Goal: Check status: Check status

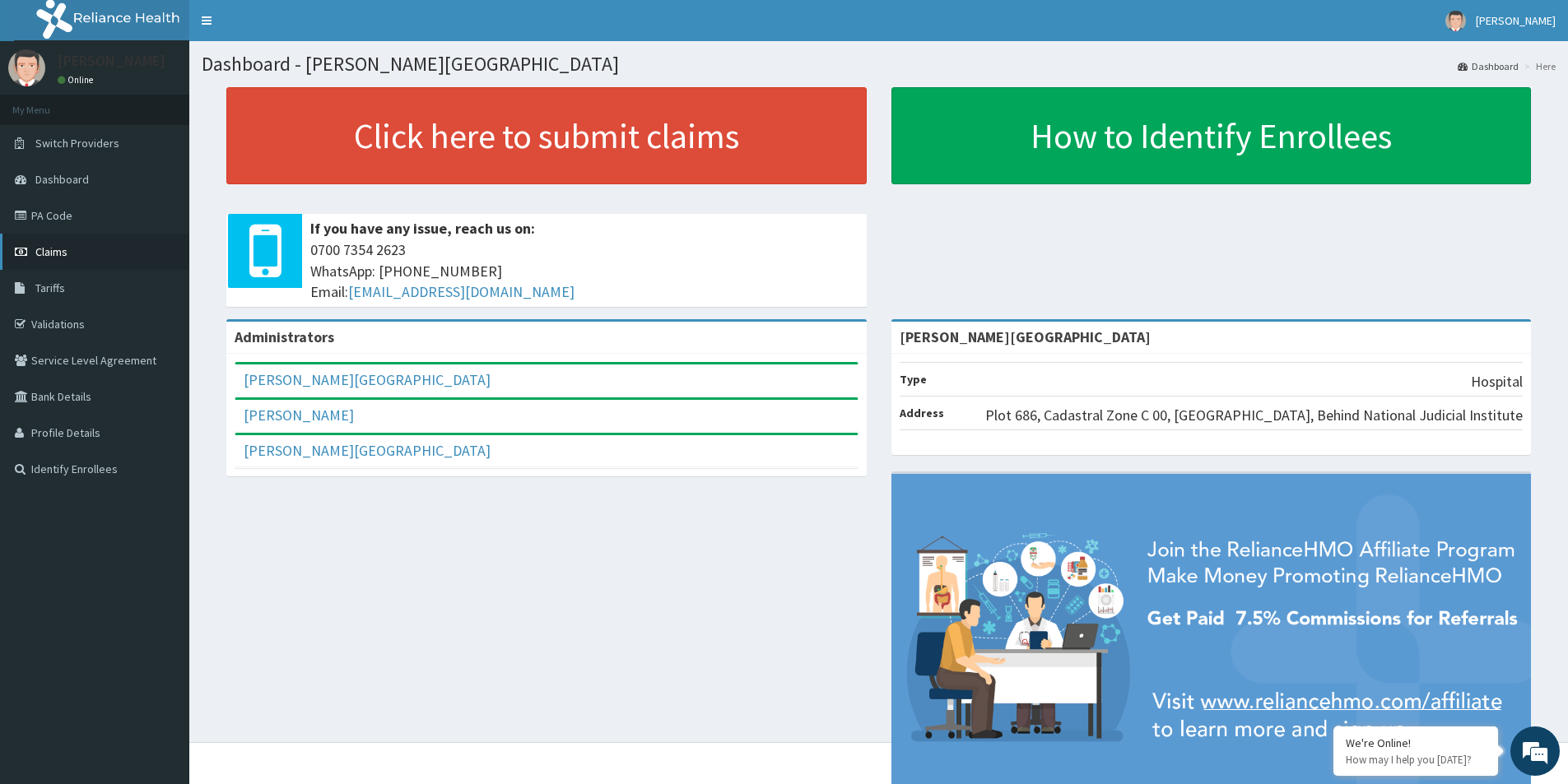
click at [39, 252] on span "Claims" at bounding box center [51, 252] width 32 height 15
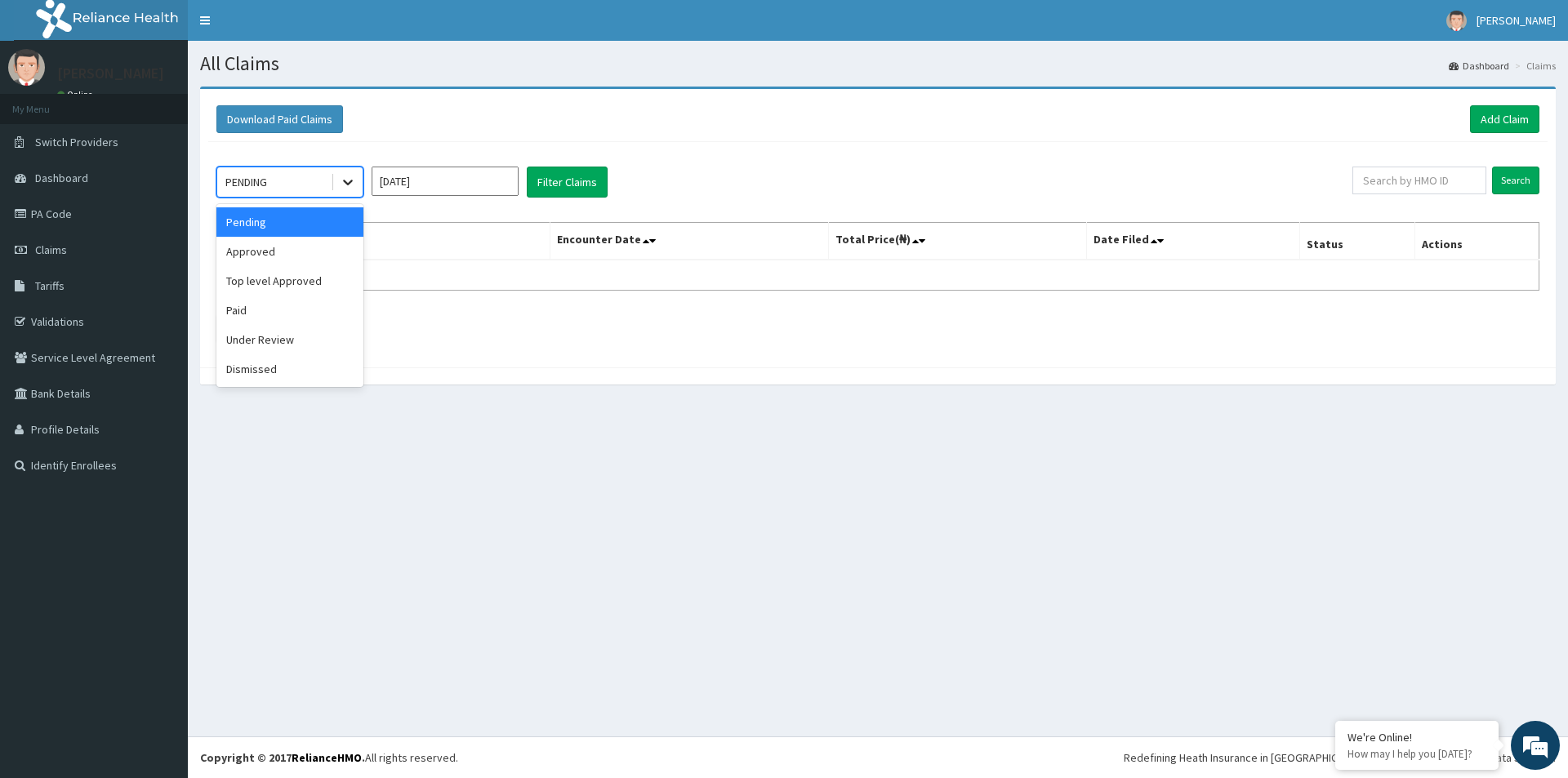
click at [354, 180] on icon at bounding box center [348, 183] width 17 height 17
click at [234, 312] on div "Paid" at bounding box center [289, 311] width 147 height 30
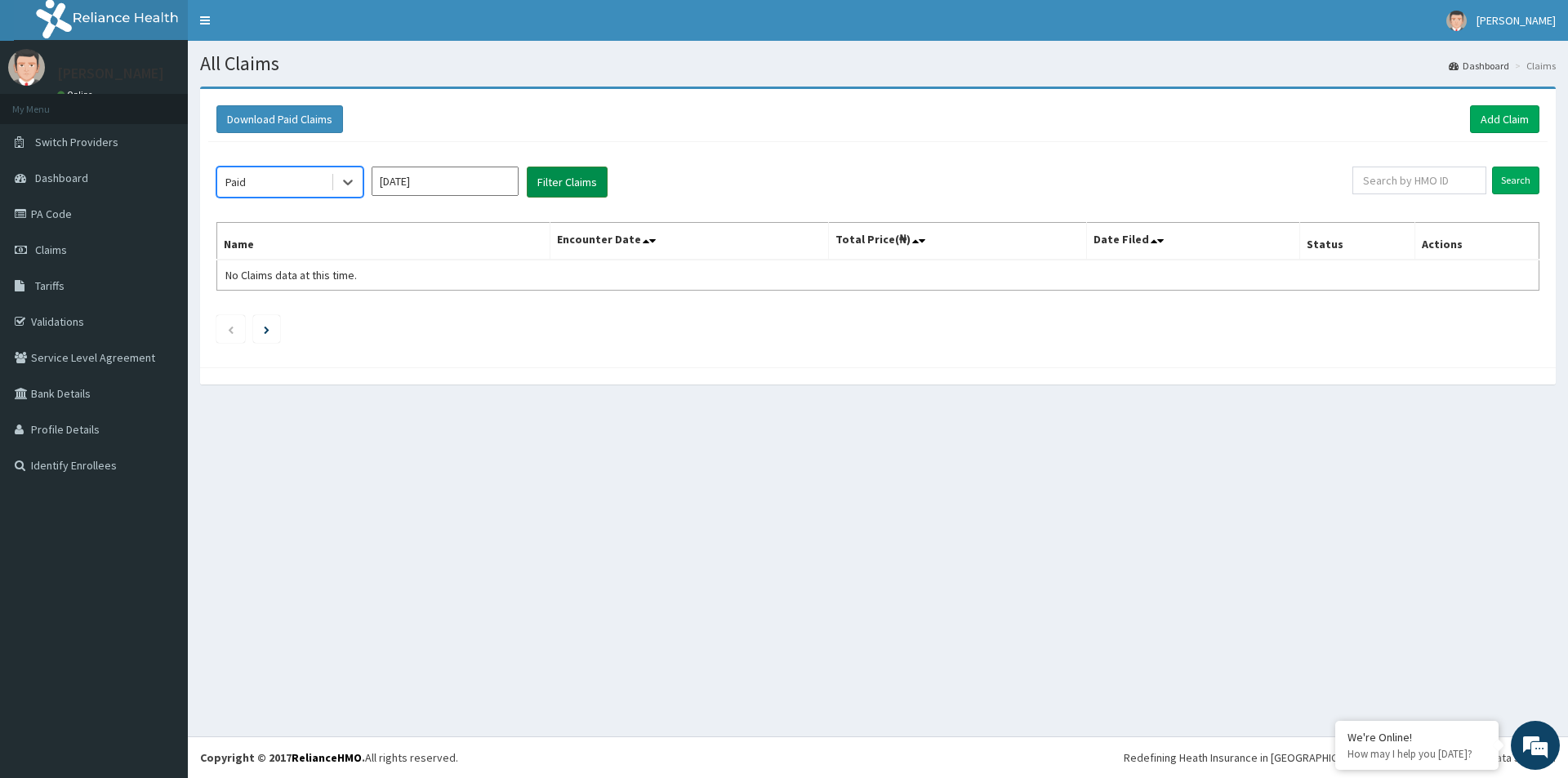
click at [566, 185] on button "Filter Claims" at bounding box center [567, 182] width 81 height 31
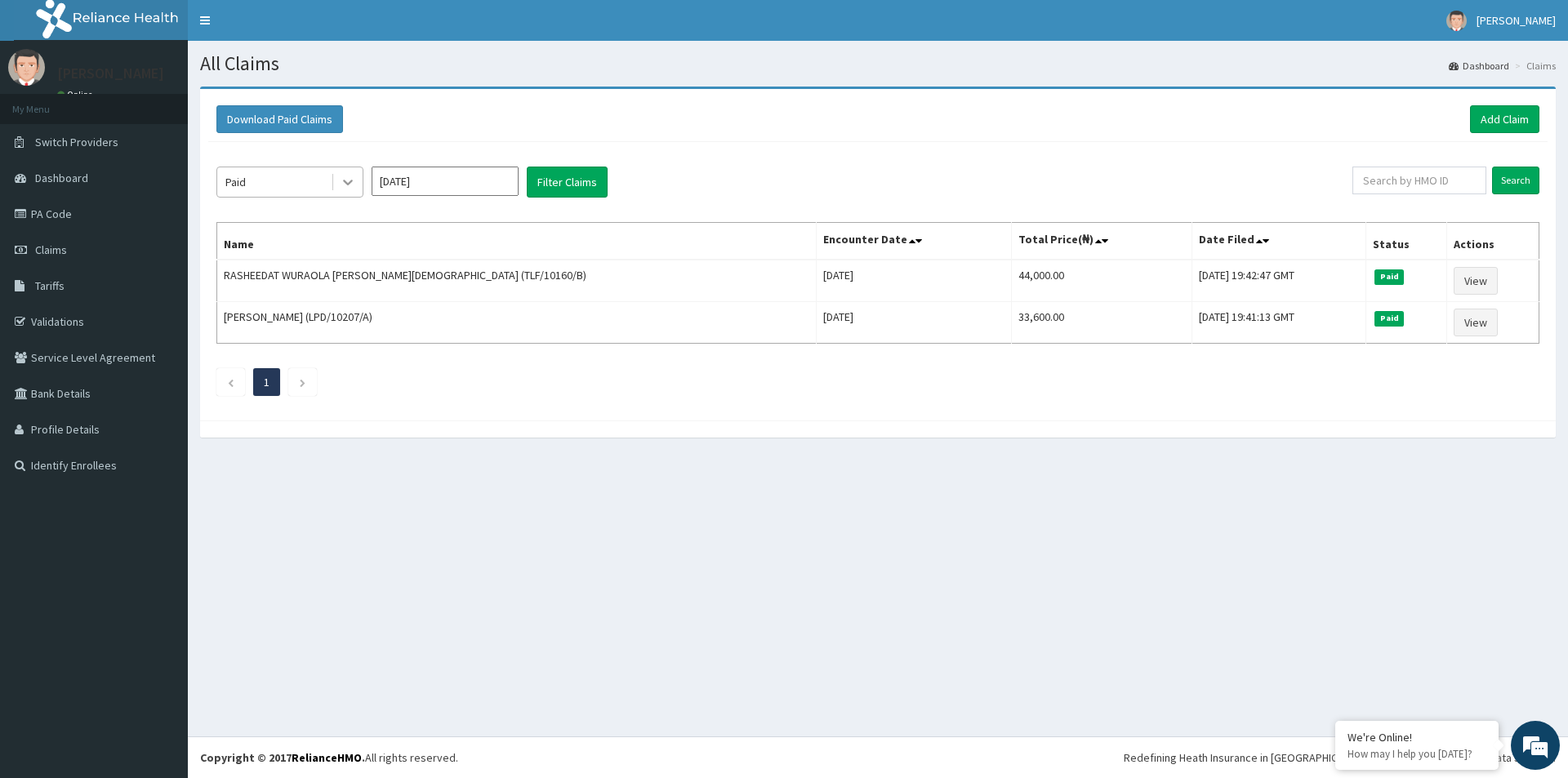
click at [339, 179] on icon at bounding box center [348, 183] width 17 height 17
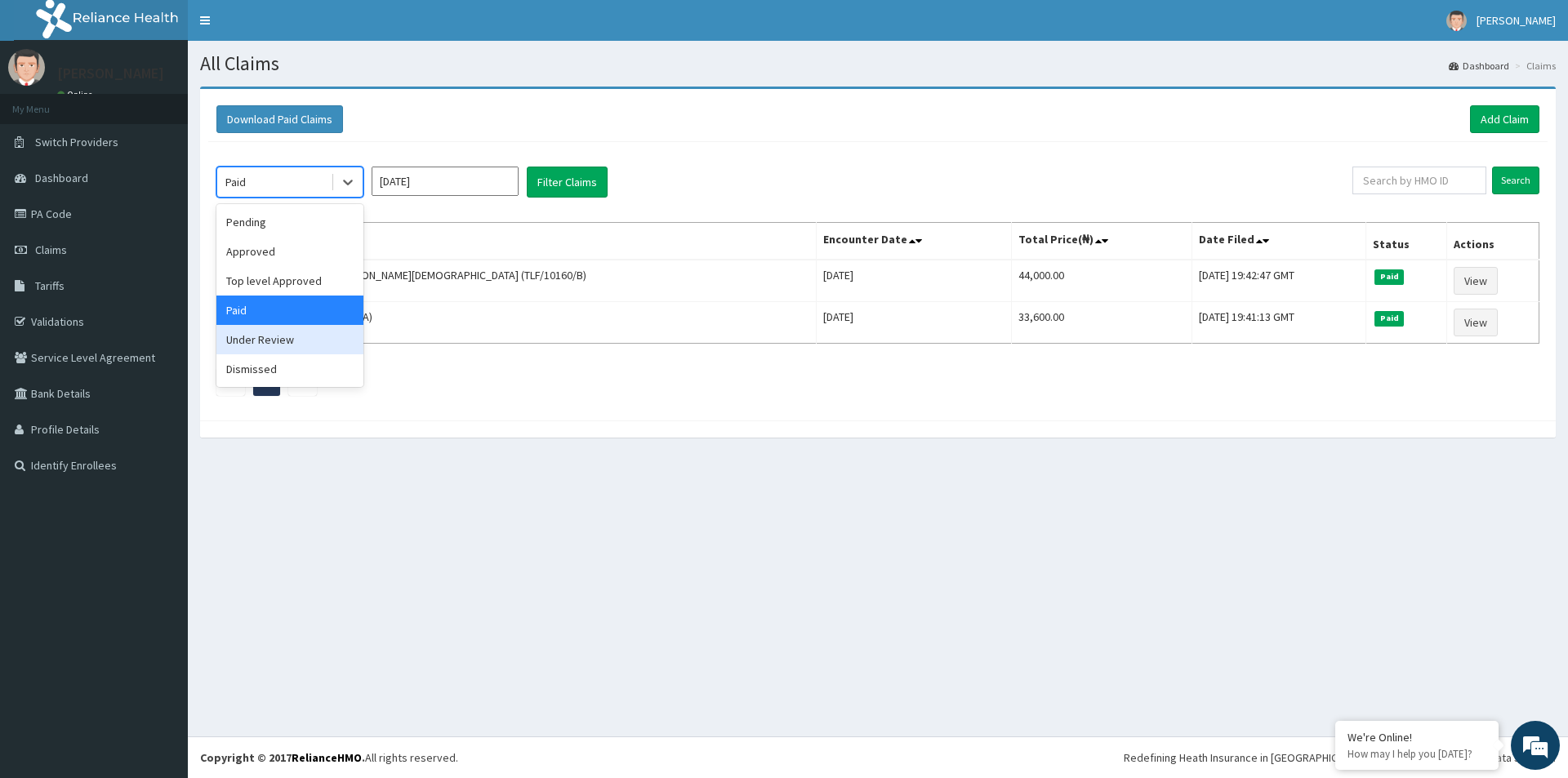
click at [275, 336] on div "Under Review" at bounding box center [289, 340] width 147 height 30
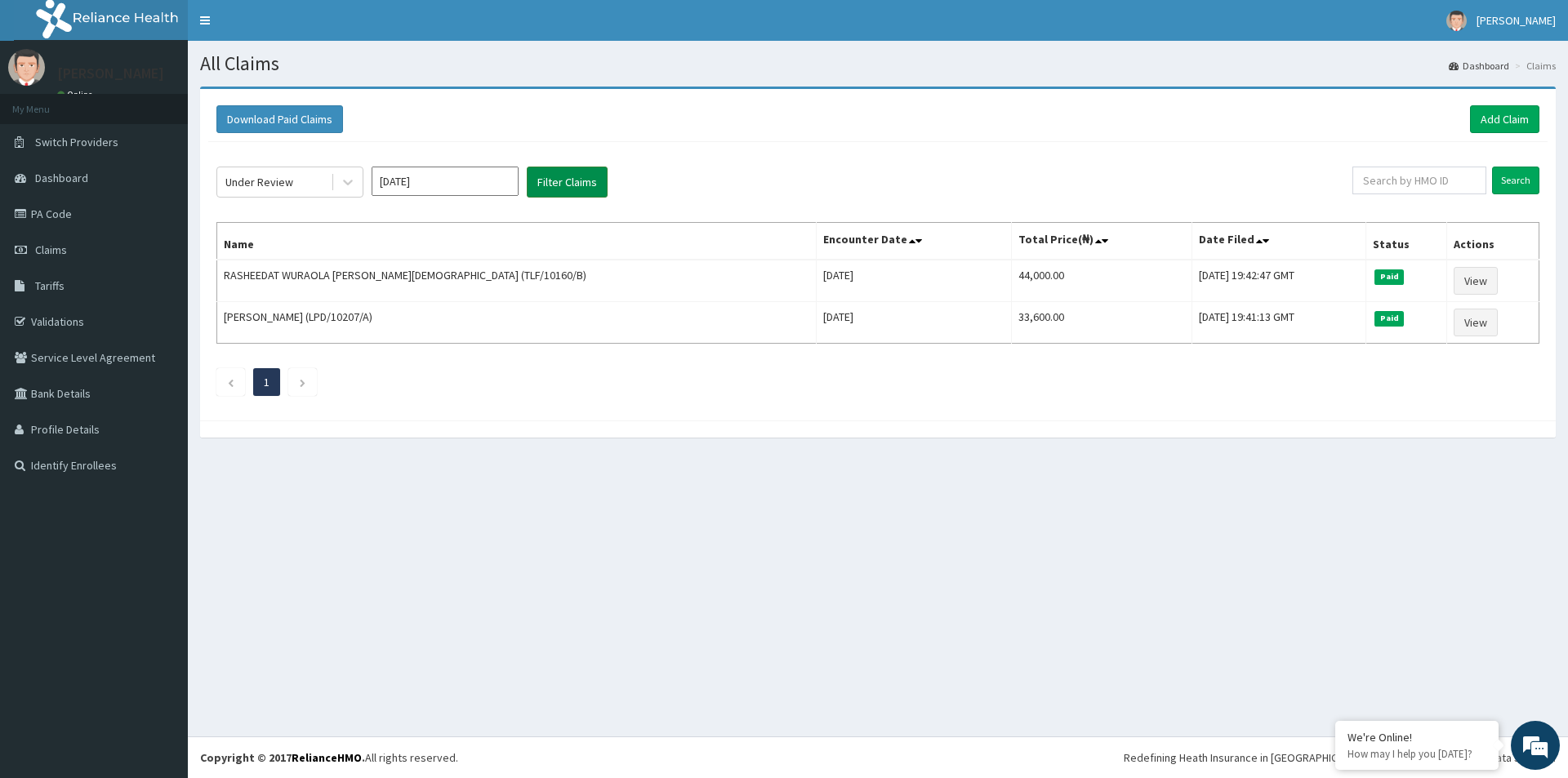
click at [562, 182] on button "Filter Claims" at bounding box center [567, 182] width 81 height 31
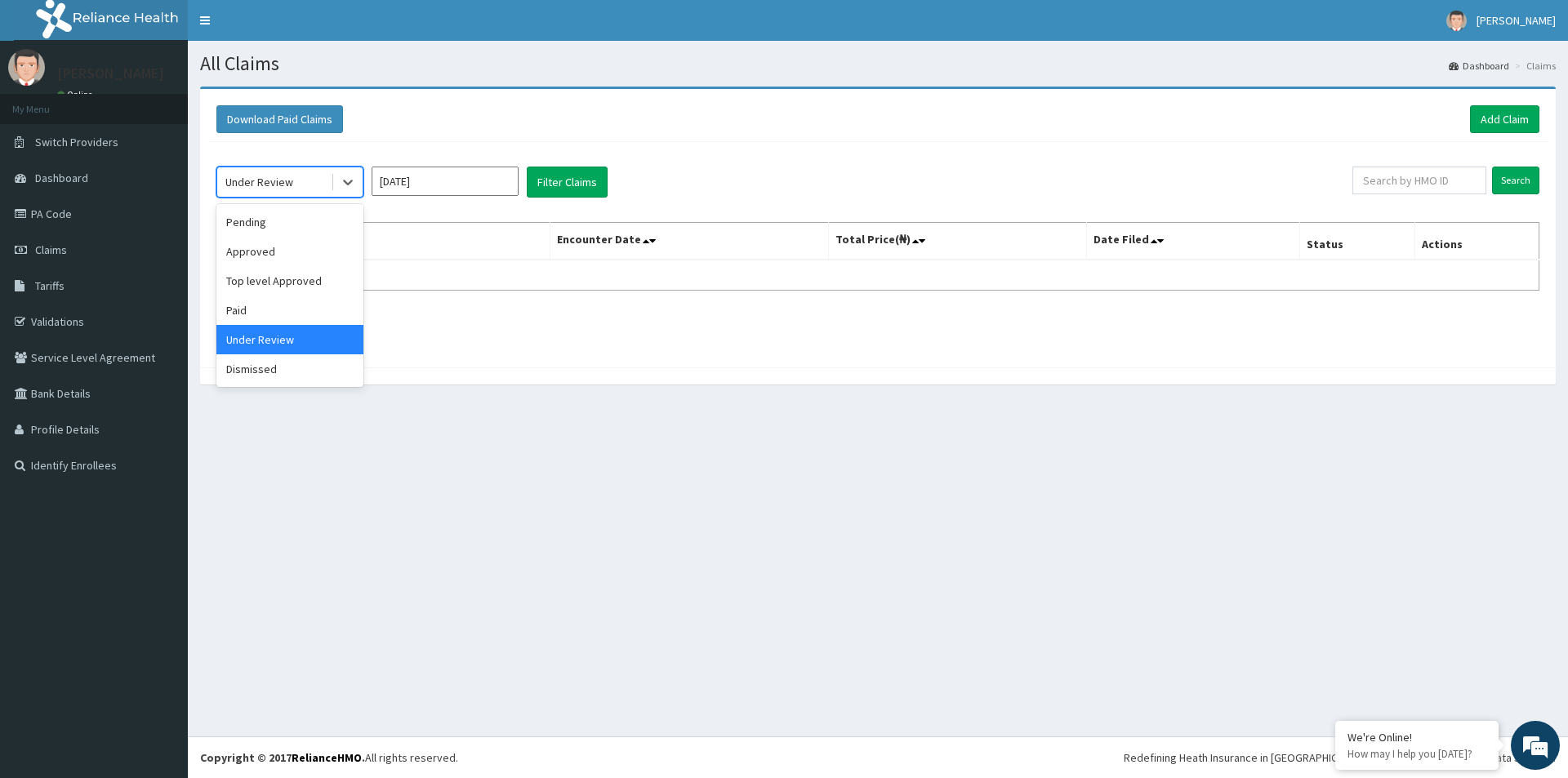
click at [298, 185] on div "Under Review" at bounding box center [274, 182] width 113 height 26
click at [276, 280] on div "Top level Approved" at bounding box center [289, 281] width 147 height 30
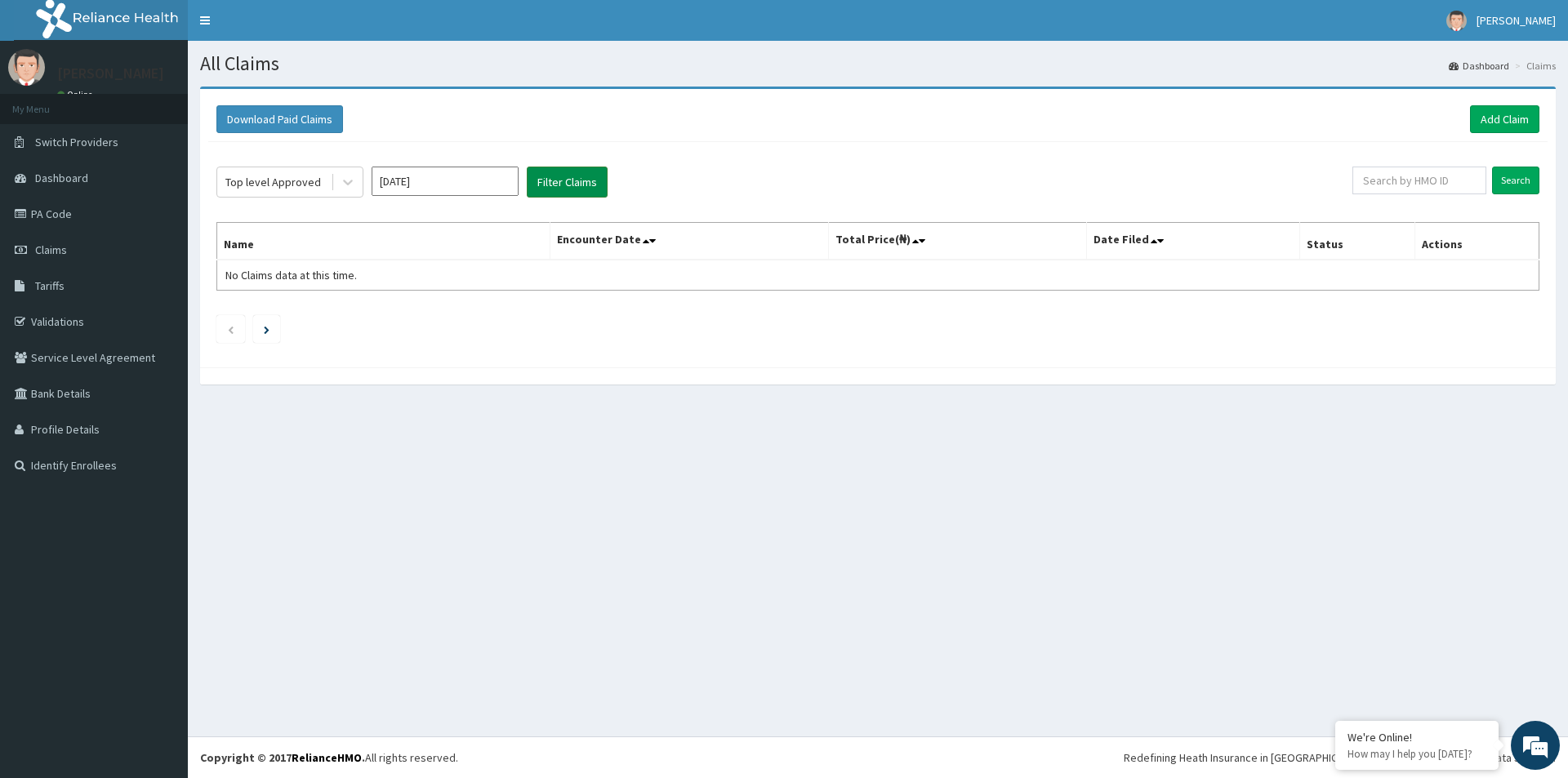
click at [584, 178] on button "Filter Claims" at bounding box center [567, 182] width 81 height 31
click at [570, 180] on button "Filter Claims" at bounding box center [567, 182] width 81 height 31
click at [319, 183] on div "Top level Approved" at bounding box center [274, 182] width 113 height 26
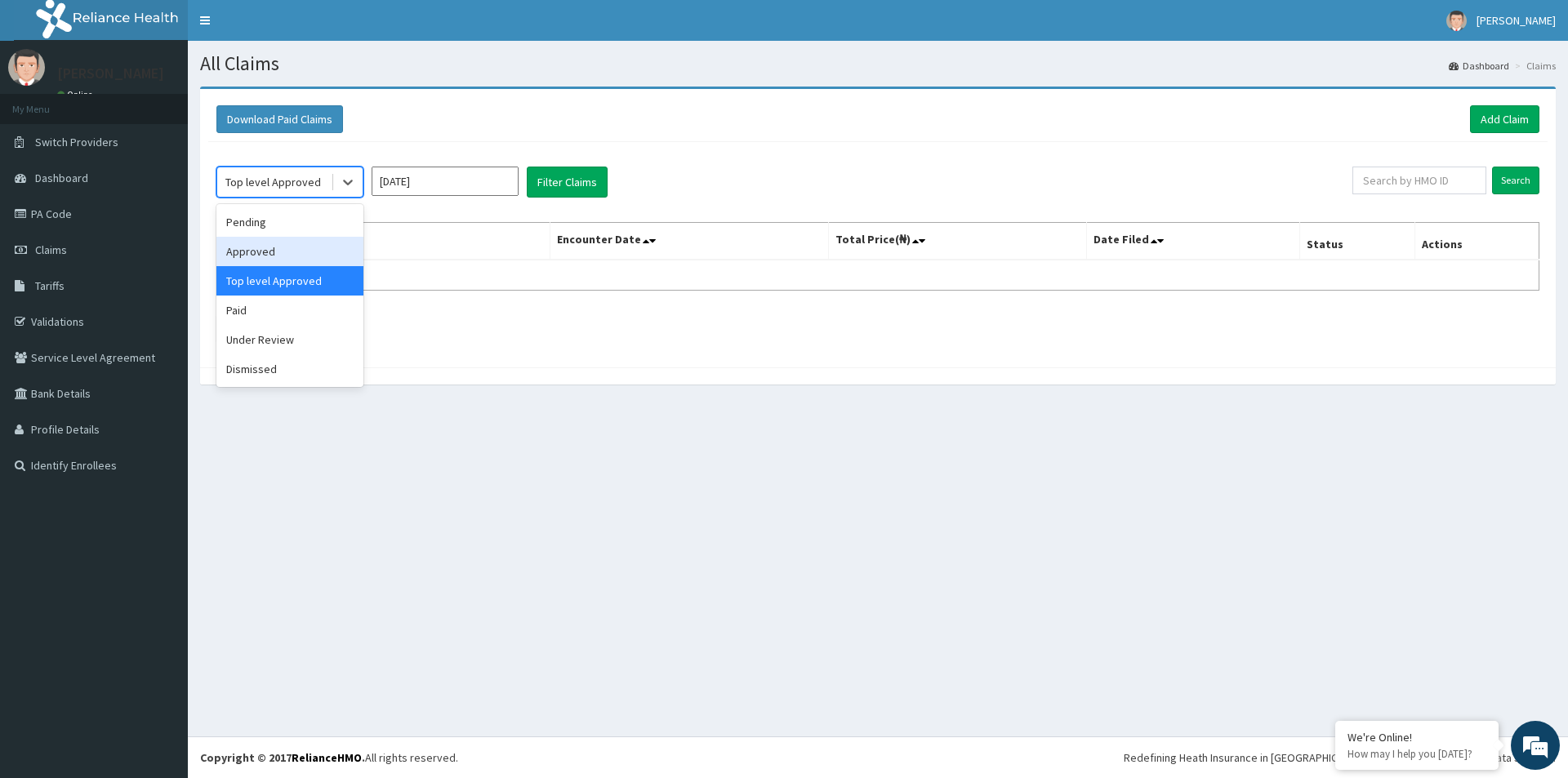
click at [258, 258] on div "Approved" at bounding box center [289, 251] width 147 height 30
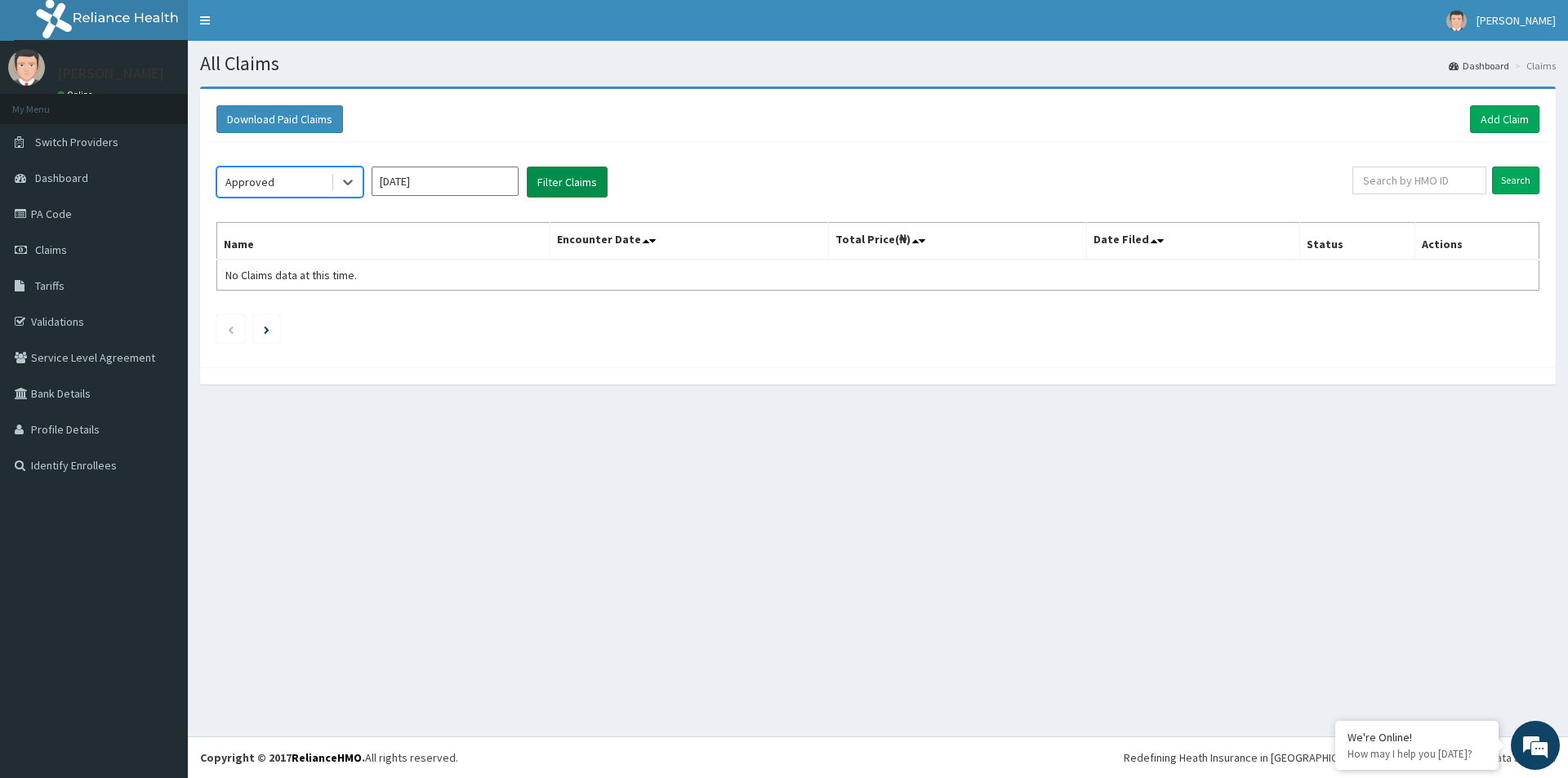
click at [555, 176] on button "Filter Claims" at bounding box center [567, 182] width 81 height 31
click at [590, 180] on button "Filter Claims" at bounding box center [567, 182] width 81 height 31
click at [346, 182] on icon at bounding box center [348, 183] width 17 height 17
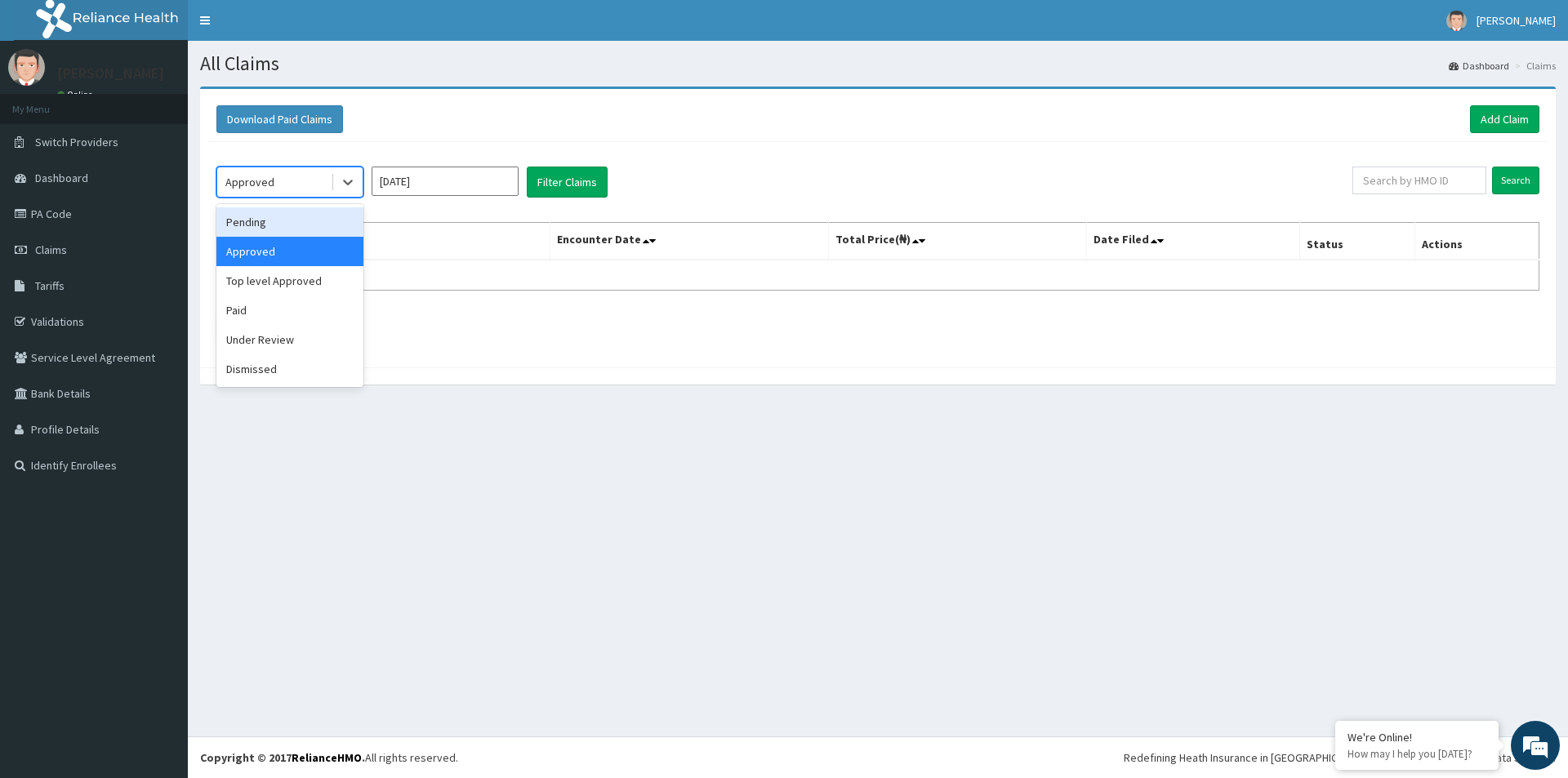
click at [261, 223] on div "Pending" at bounding box center [289, 223] width 147 height 30
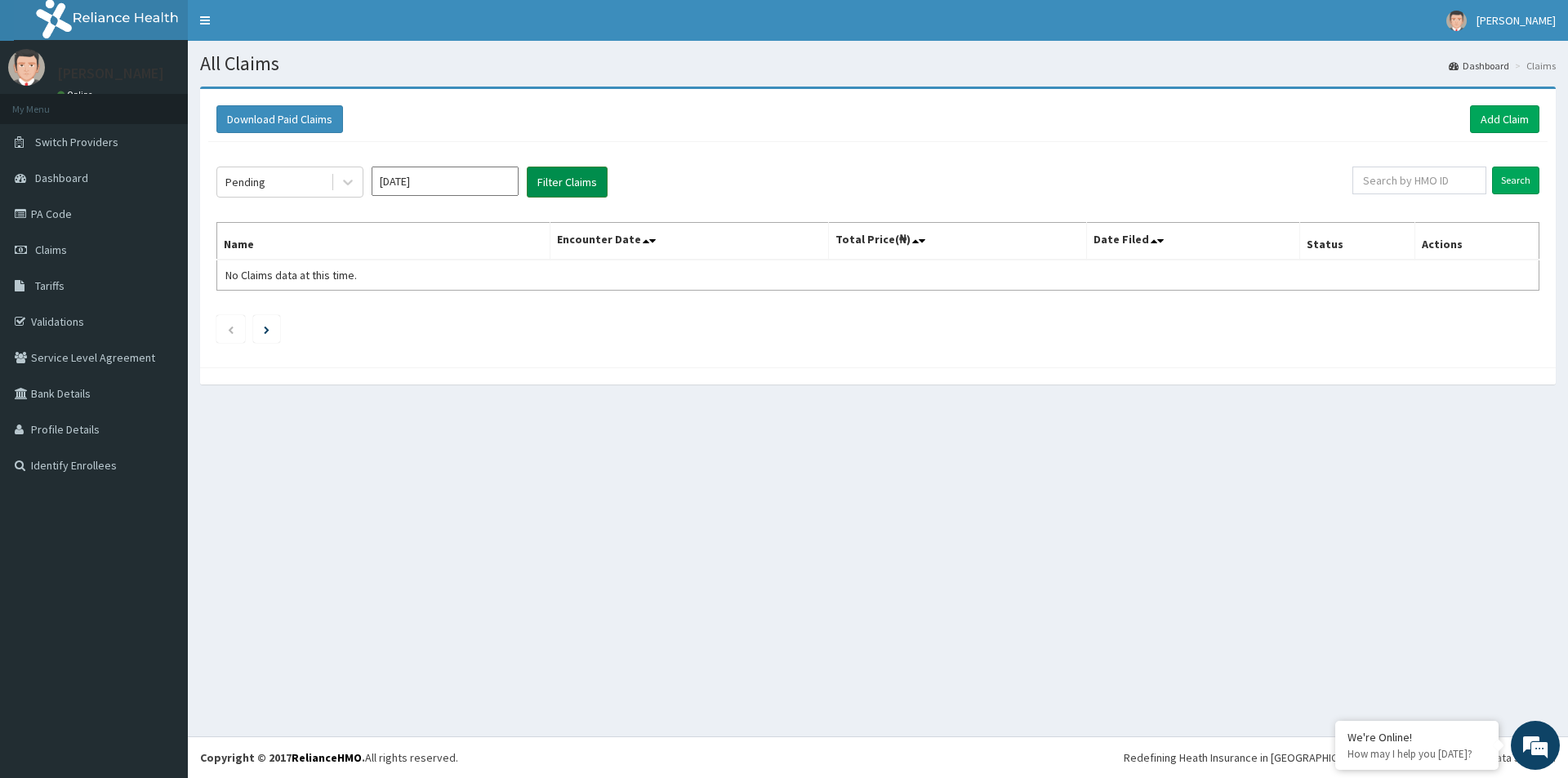
click at [564, 182] on button "Filter Claims" at bounding box center [567, 182] width 81 height 31
click at [342, 183] on icon at bounding box center [348, 183] width 17 height 17
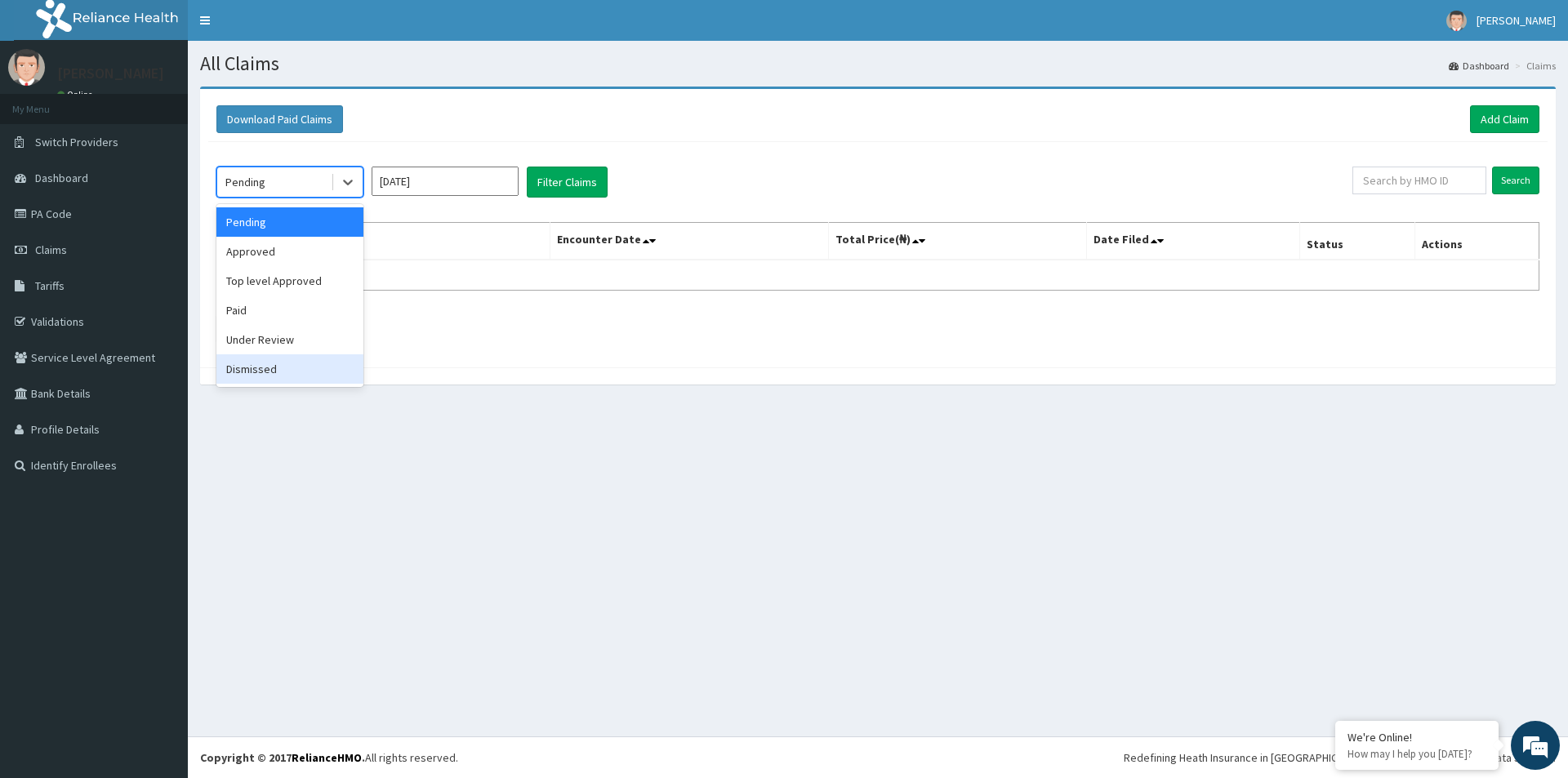
click at [268, 365] on div "Dismissed" at bounding box center [289, 369] width 147 height 30
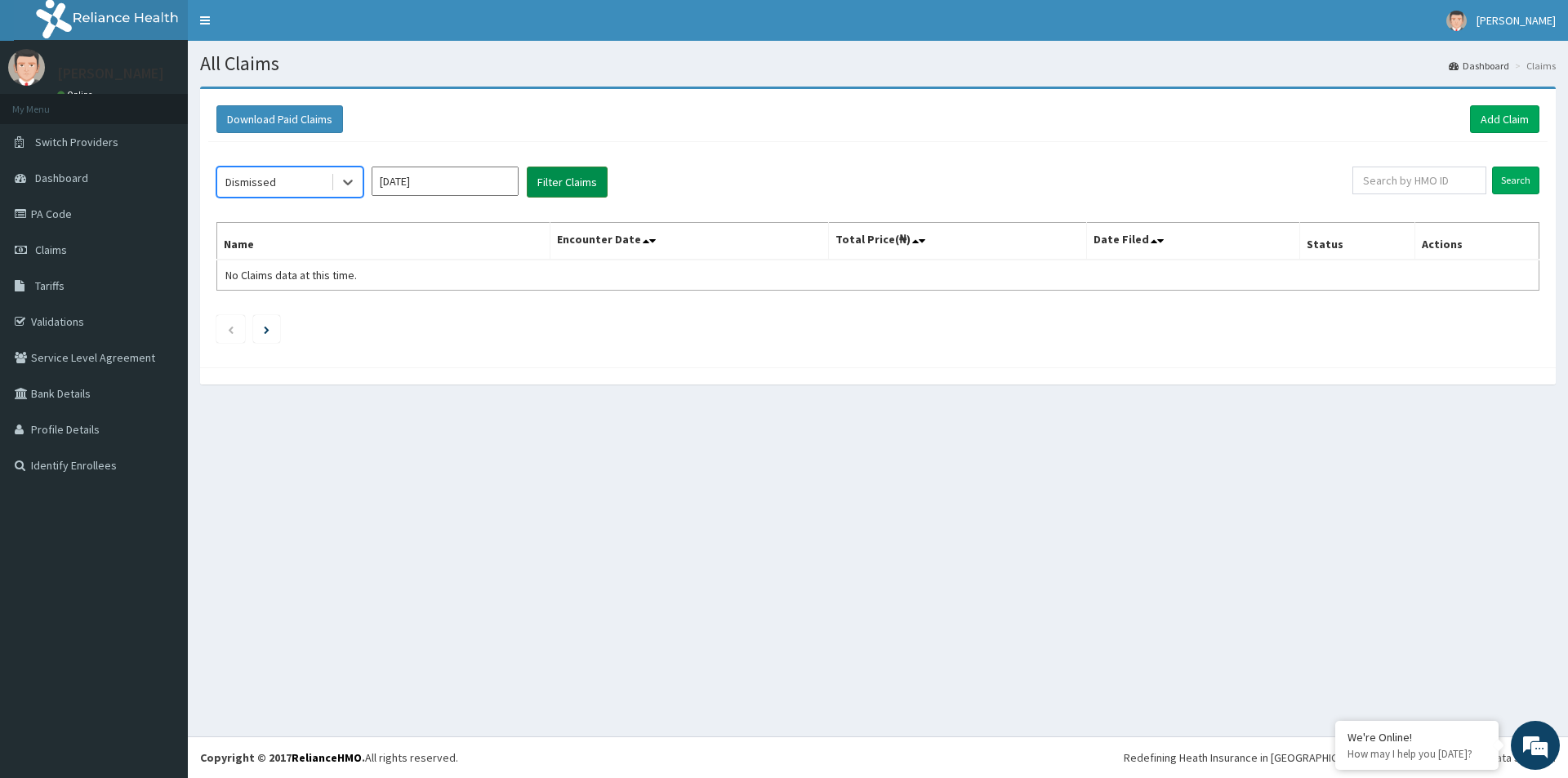
click at [563, 179] on button "Filter Claims" at bounding box center [567, 182] width 81 height 31
click at [352, 182] on icon at bounding box center [348, 184] width 10 height 6
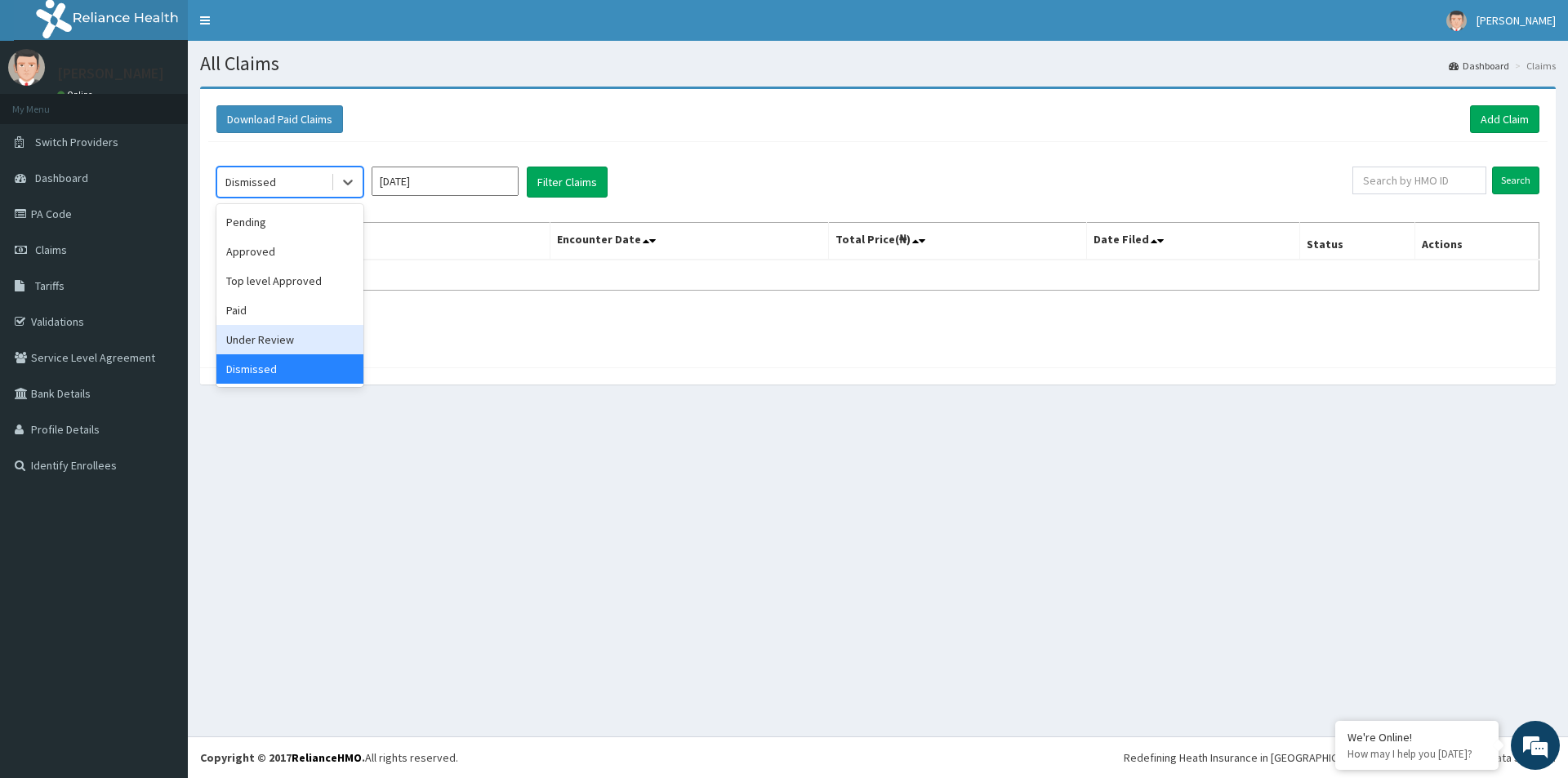
click at [285, 342] on div "Under Review" at bounding box center [289, 340] width 147 height 30
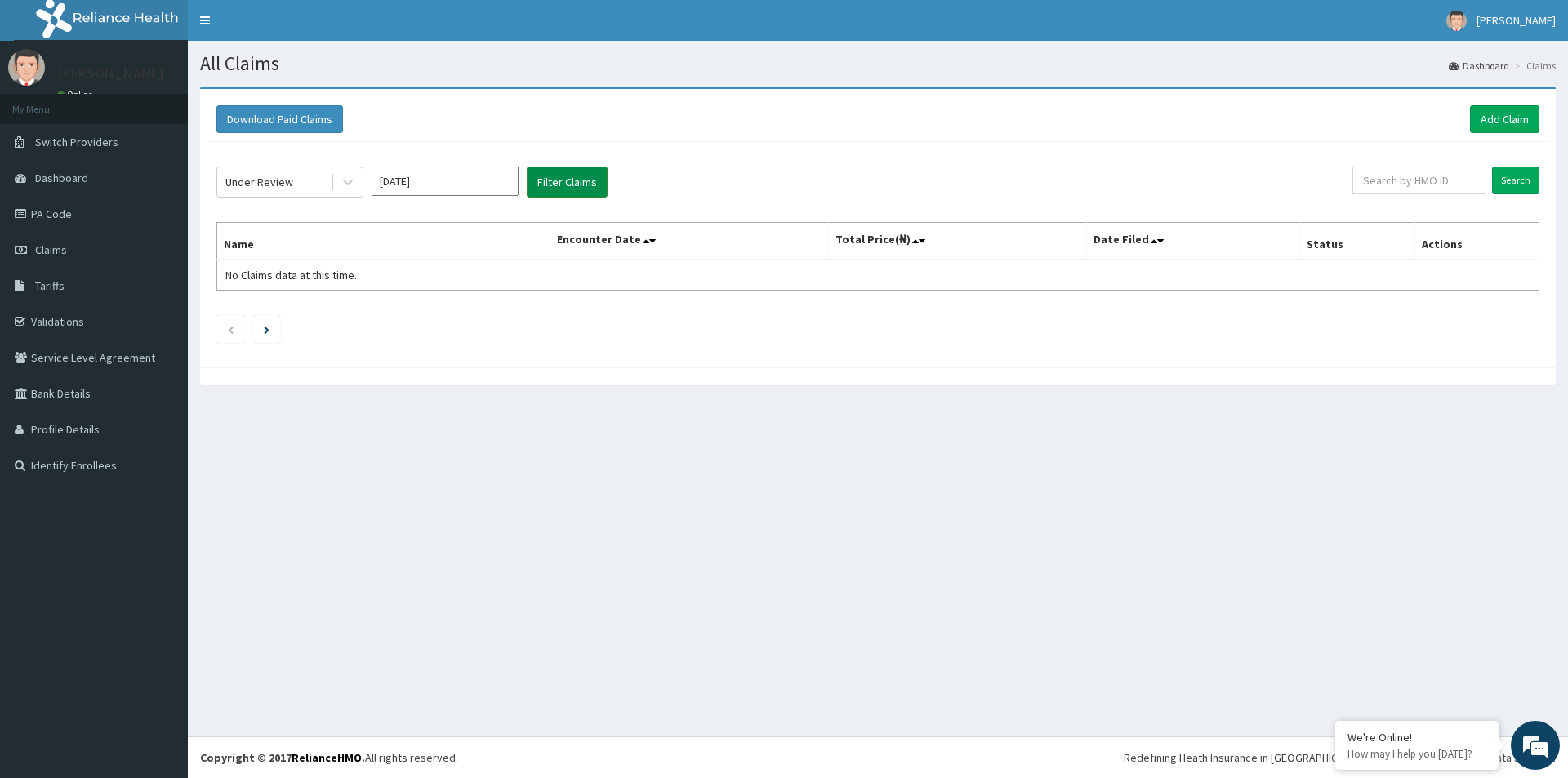
click at [580, 182] on button "Filter Claims" at bounding box center [567, 182] width 81 height 31
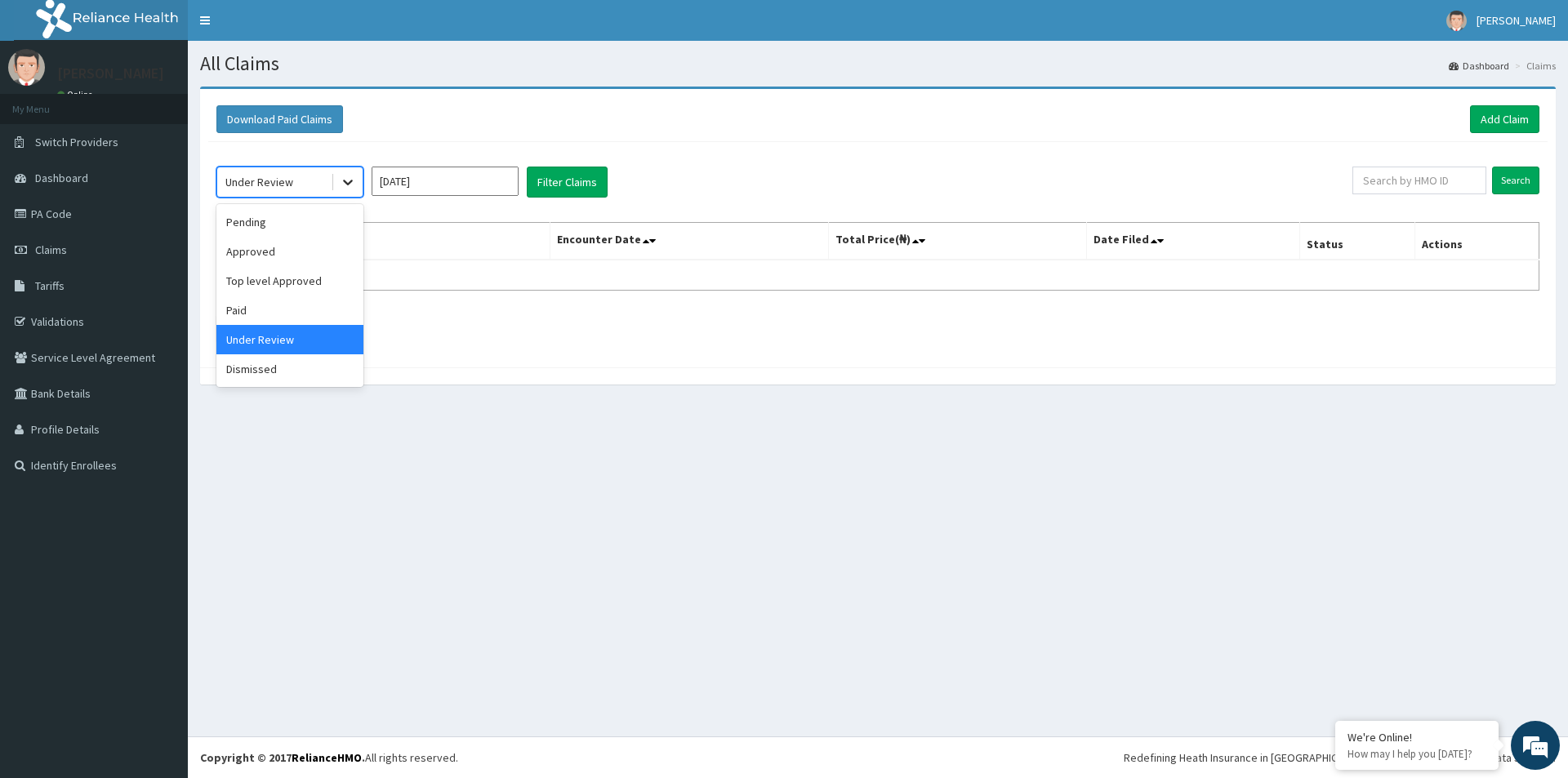
click at [346, 180] on icon at bounding box center [348, 183] width 17 height 17
click at [240, 315] on div "Paid" at bounding box center [289, 311] width 147 height 30
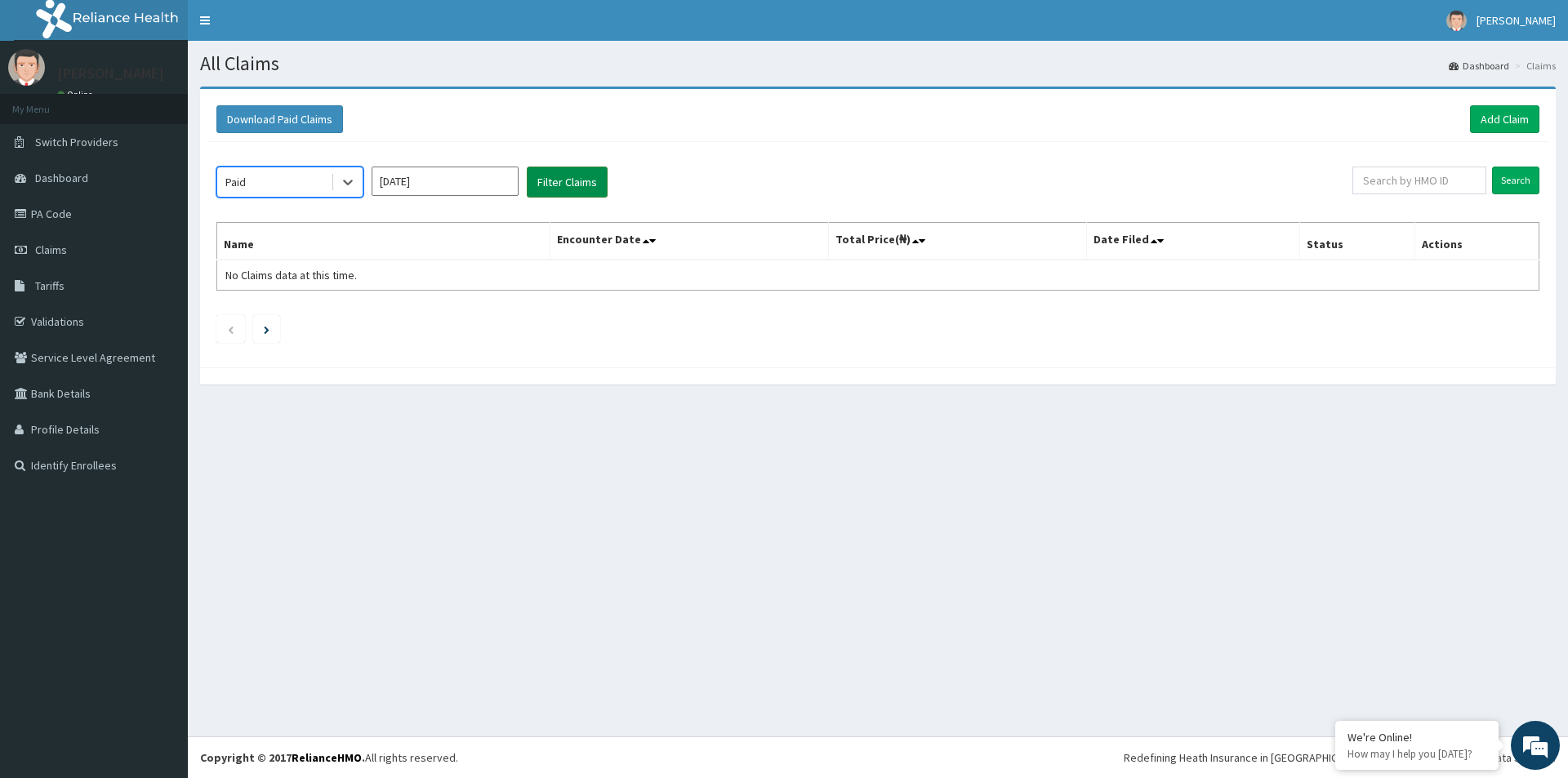
click at [566, 177] on button "Filter Claims" at bounding box center [567, 182] width 81 height 31
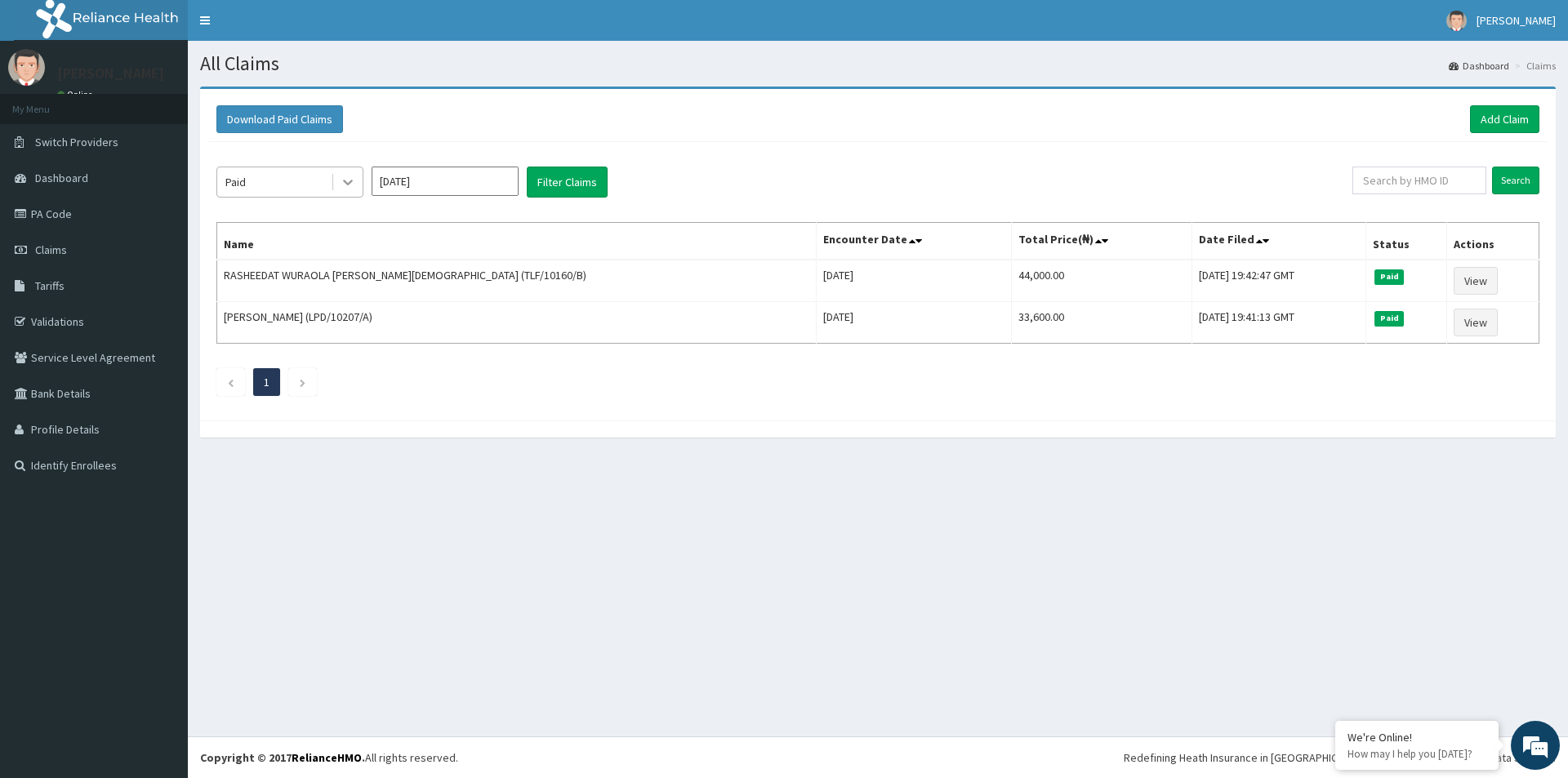
click at [348, 181] on icon at bounding box center [348, 183] width 17 height 17
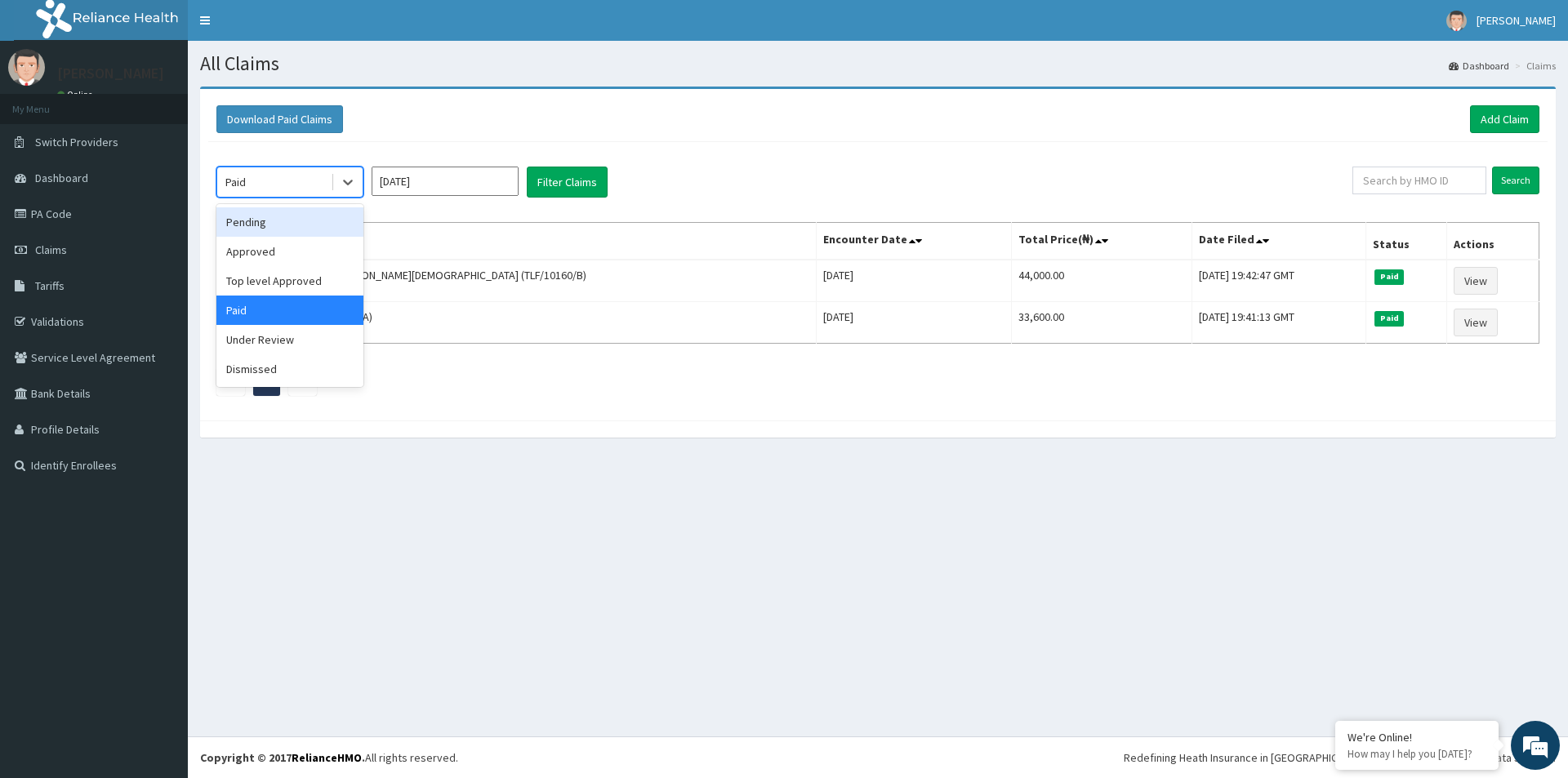
click at [435, 185] on input "Aug 2025" at bounding box center [445, 182] width 147 height 30
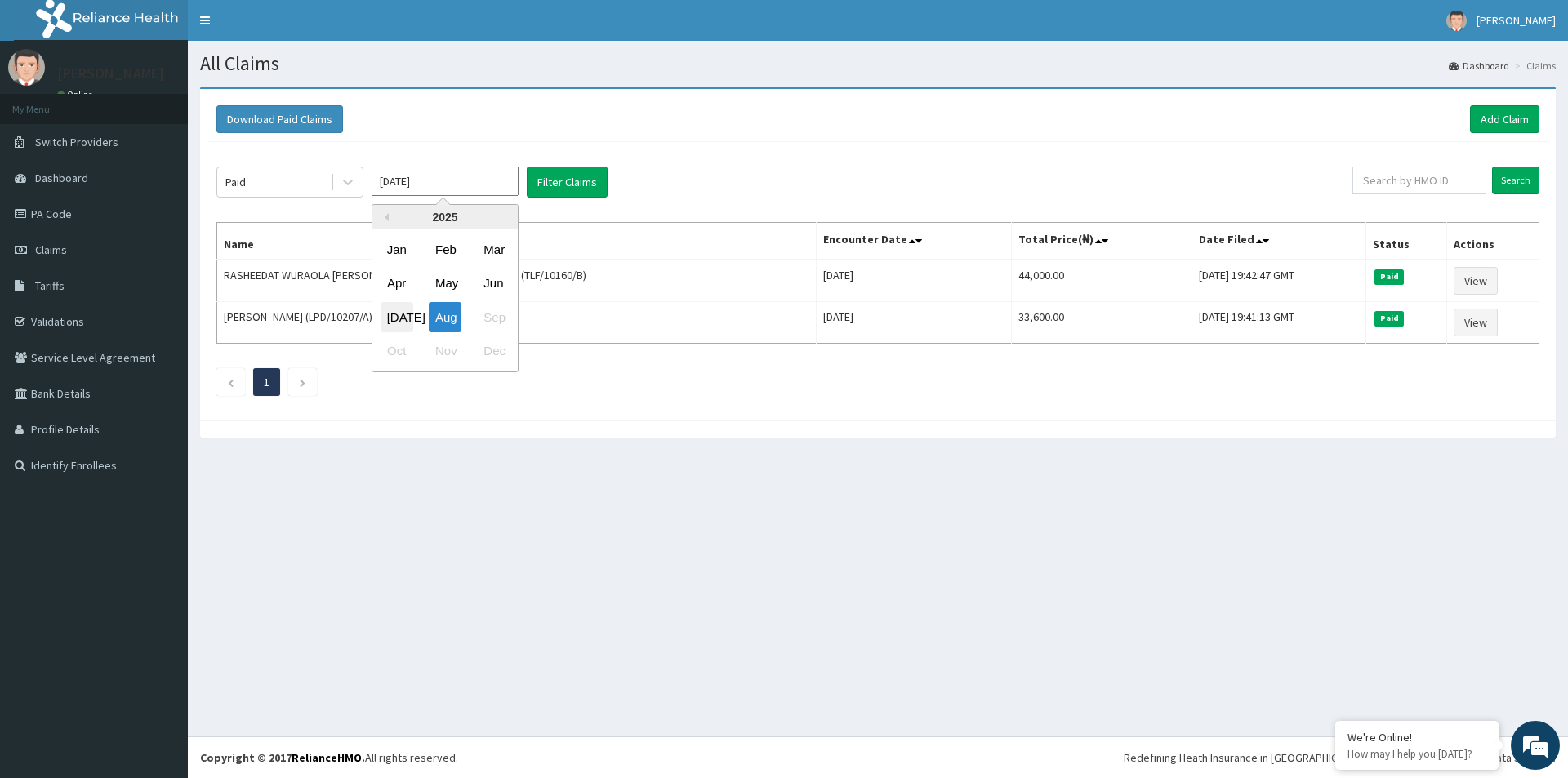
click at [398, 318] on div "Jul" at bounding box center [396, 317] width 32 height 31
type input "Jul 2025"
click at [558, 179] on button "Filter Claims" at bounding box center [567, 182] width 81 height 31
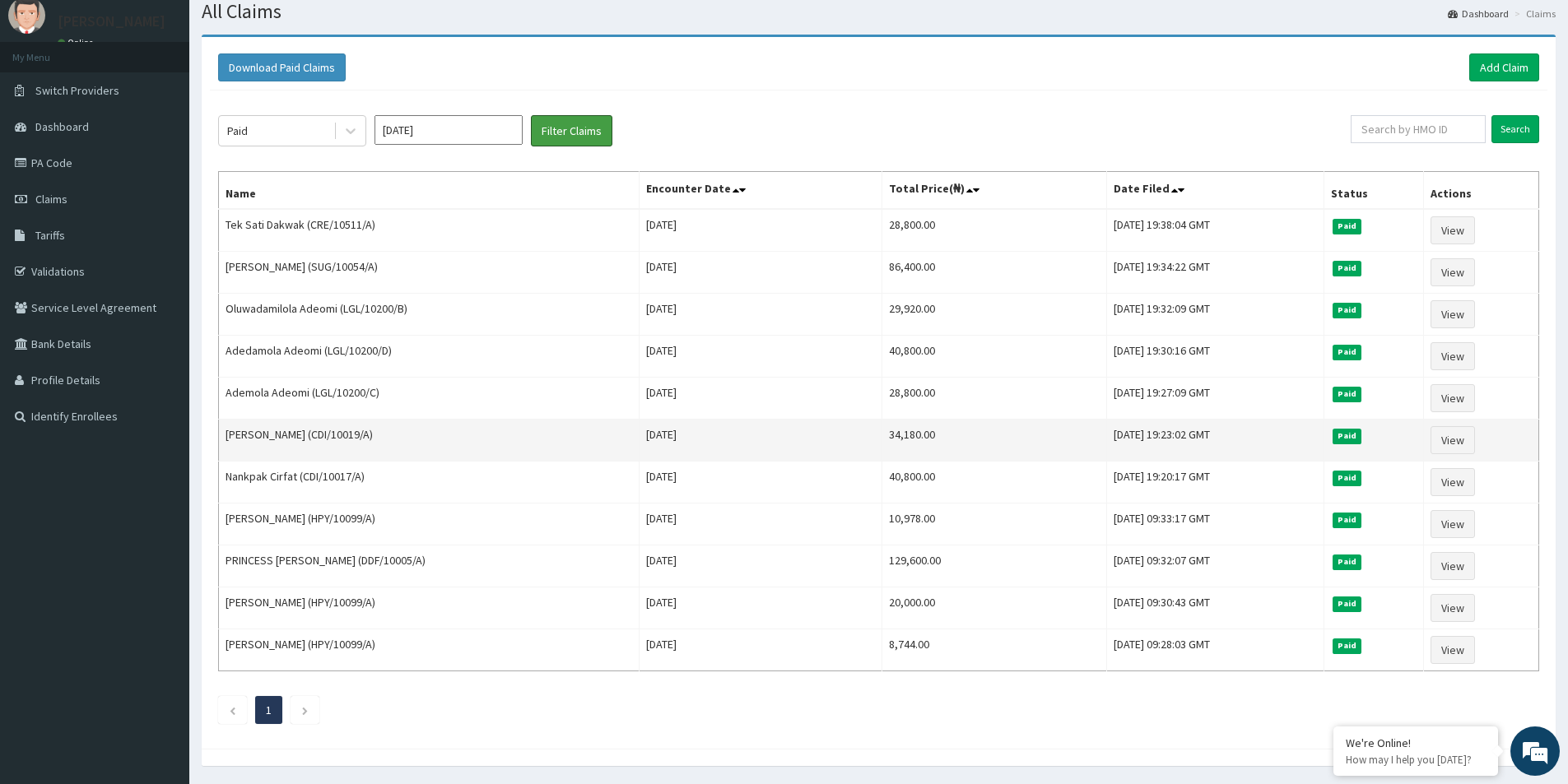
scroll to position [106, 0]
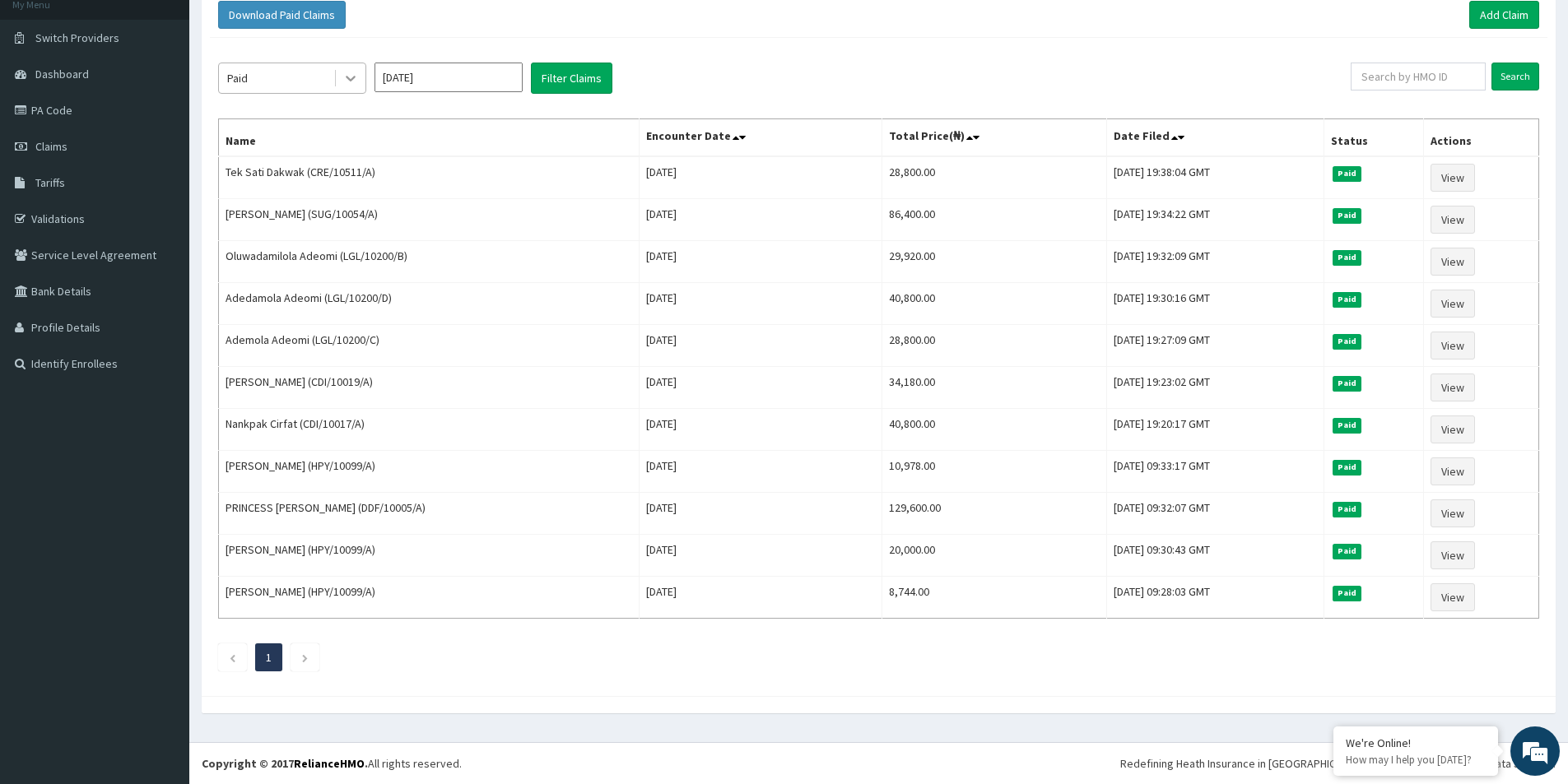
click at [344, 78] on icon at bounding box center [350, 78] width 17 height 17
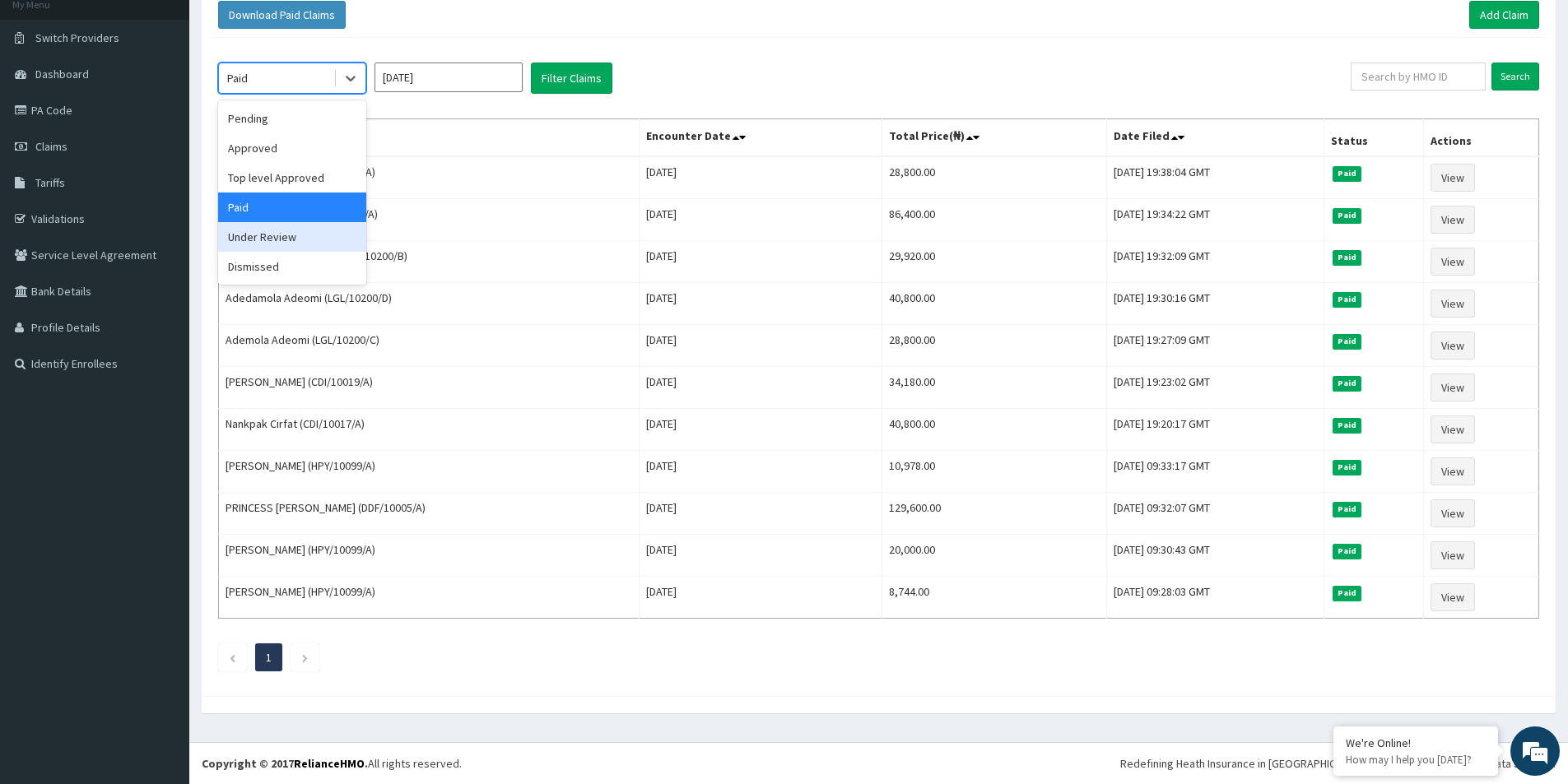
click at [264, 236] on div "Under Review" at bounding box center [292, 237] width 149 height 30
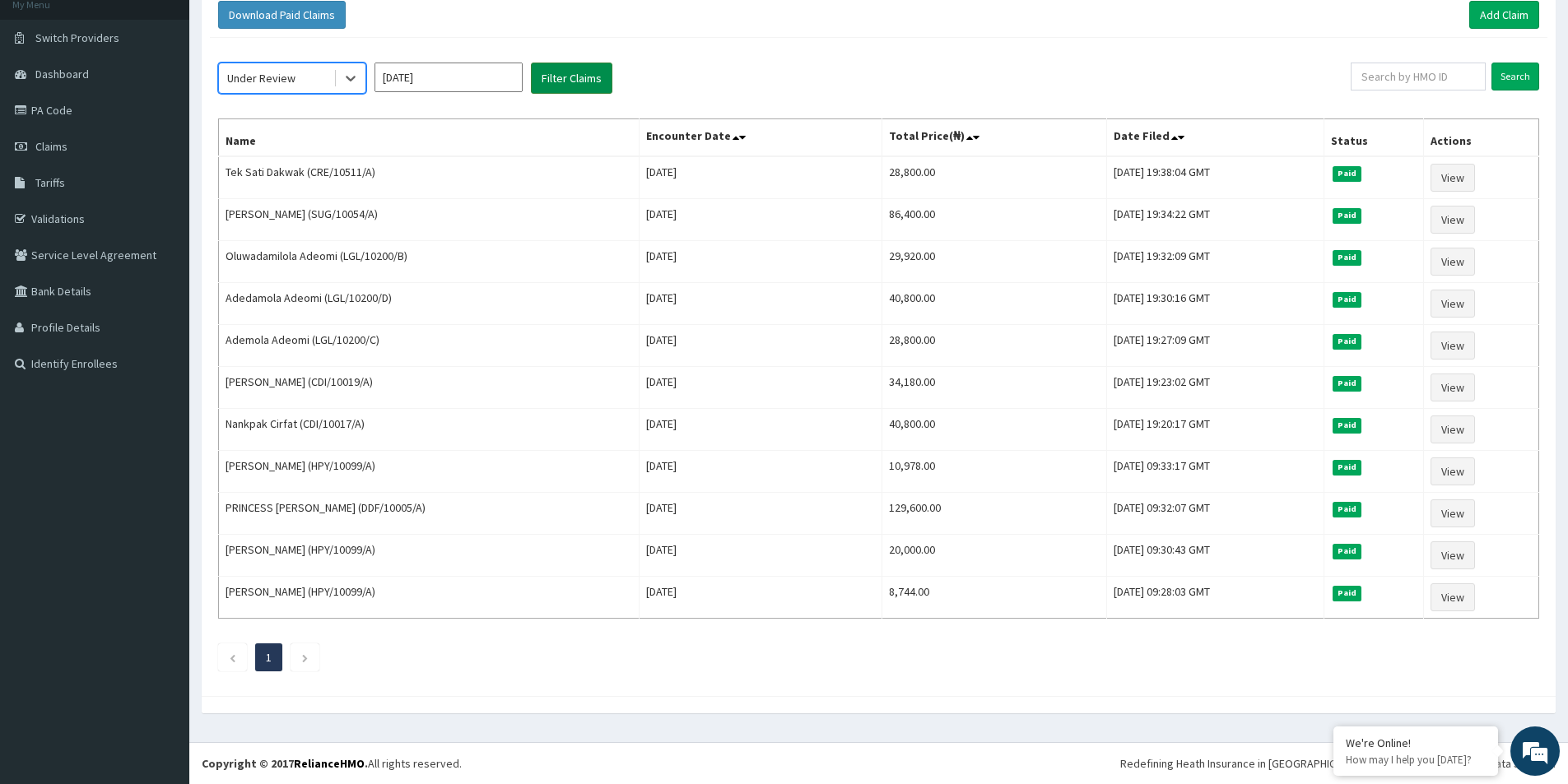
click at [580, 85] on button "Filter Claims" at bounding box center [571, 78] width 81 height 31
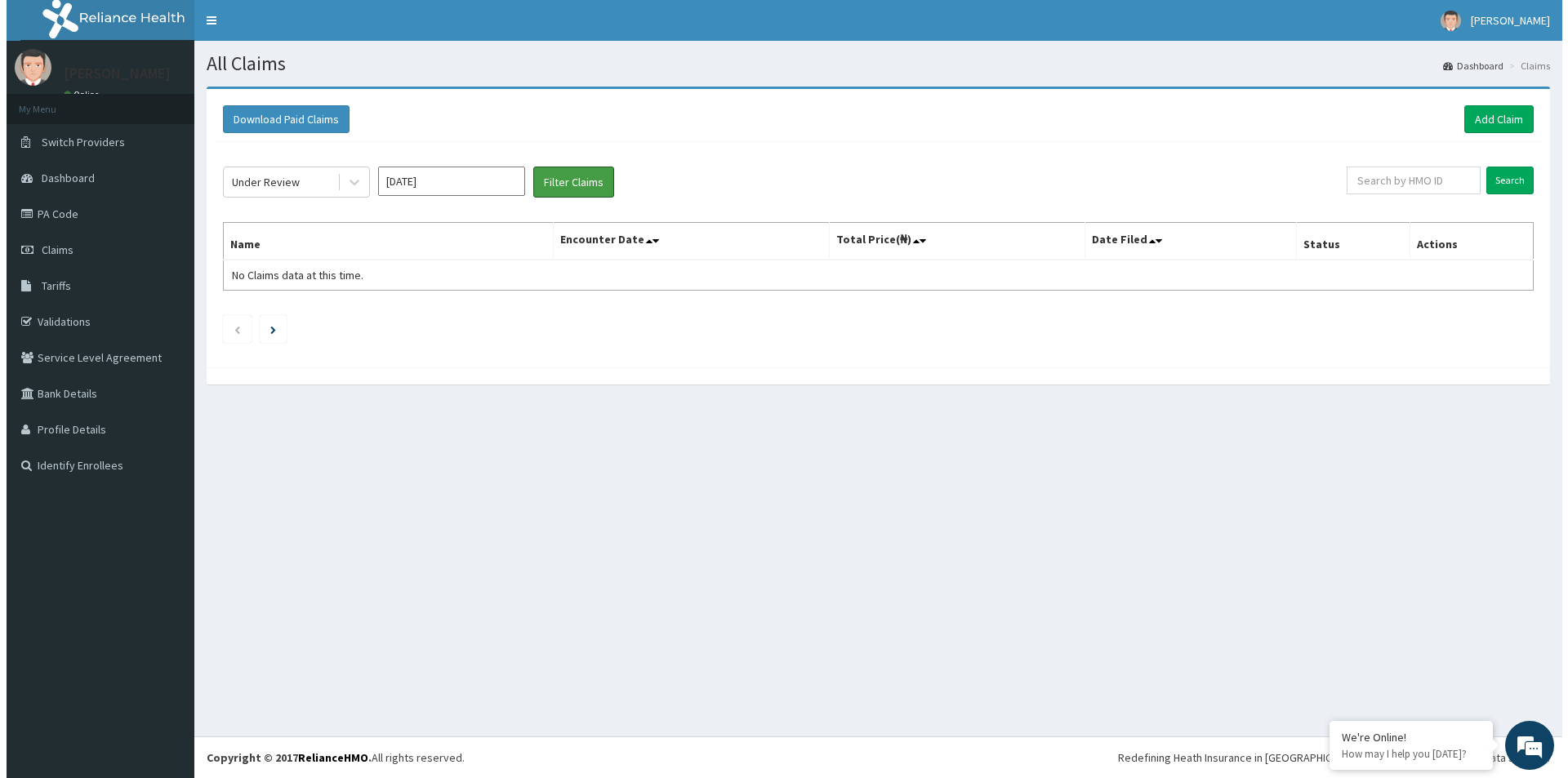
scroll to position [0, 0]
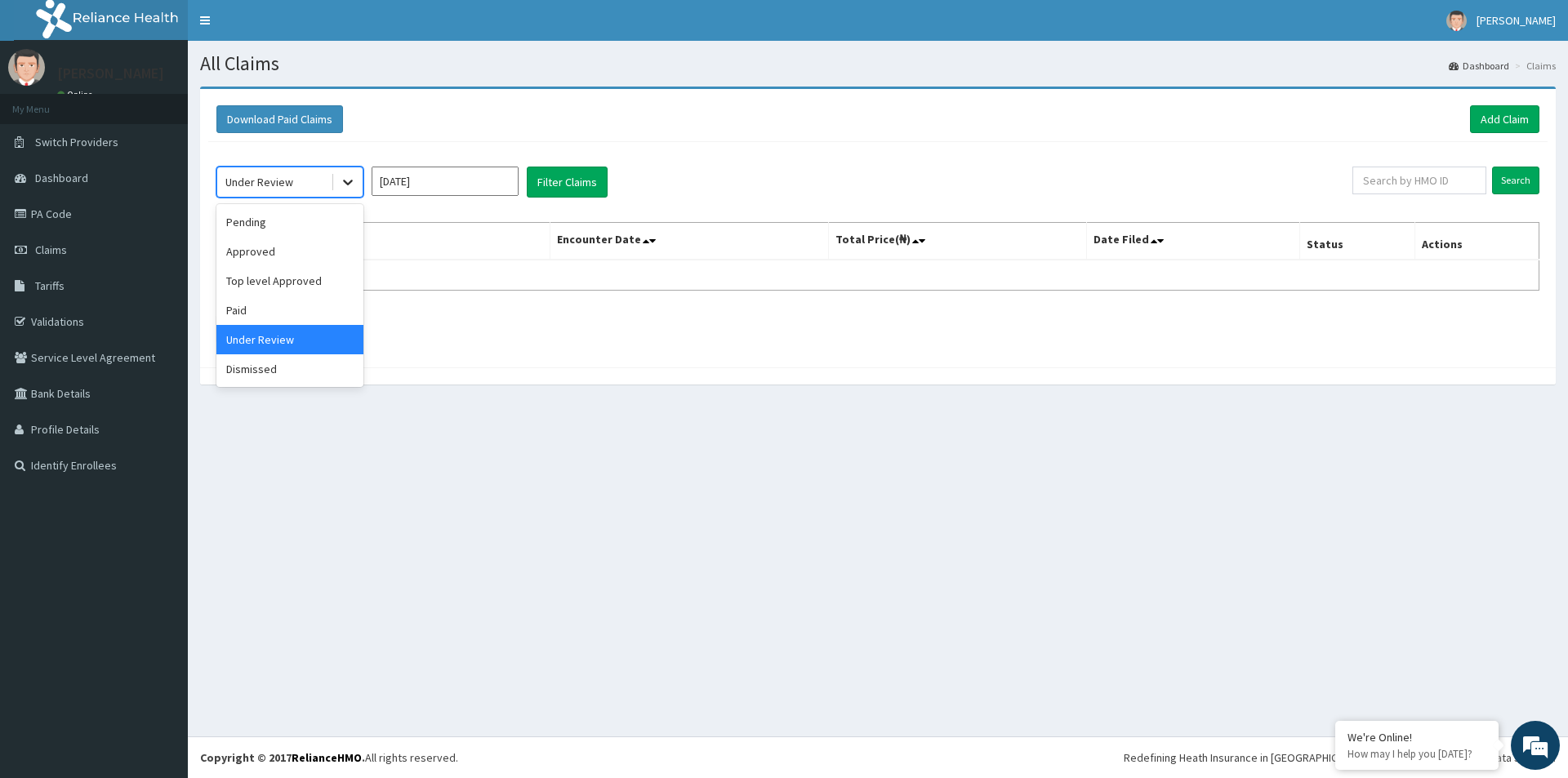
click at [346, 180] on icon at bounding box center [348, 183] width 17 height 17
click at [234, 225] on div "Pending" at bounding box center [289, 223] width 147 height 30
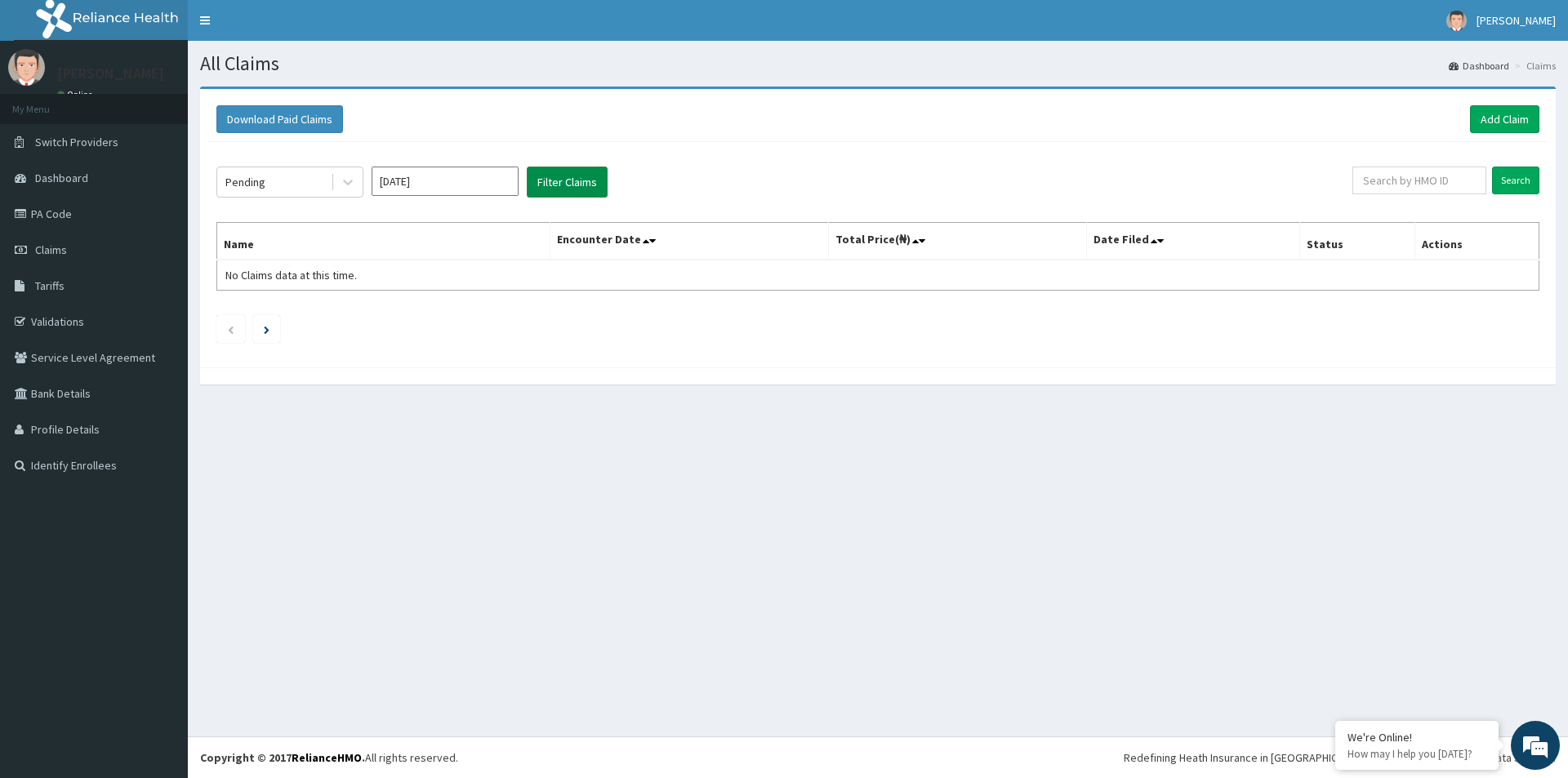
click at [552, 168] on button "Filter Claims" at bounding box center [567, 182] width 81 height 31
click at [575, 182] on button "Filter Claims" at bounding box center [567, 182] width 81 height 31
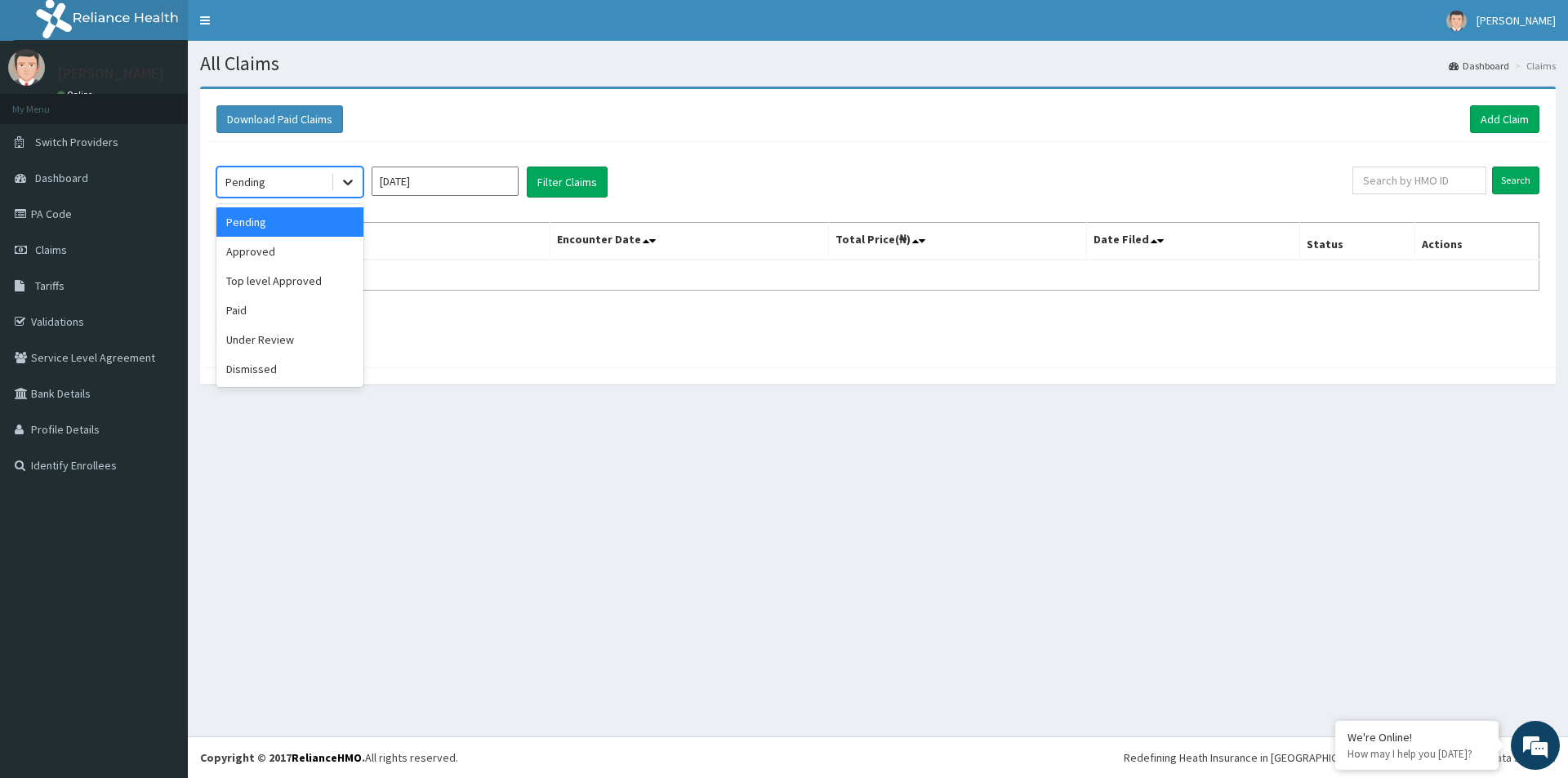
click at [338, 184] on div at bounding box center [348, 183] width 30 height 30
click at [287, 250] on div "Approved" at bounding box center [289, 251] width 147 height 30
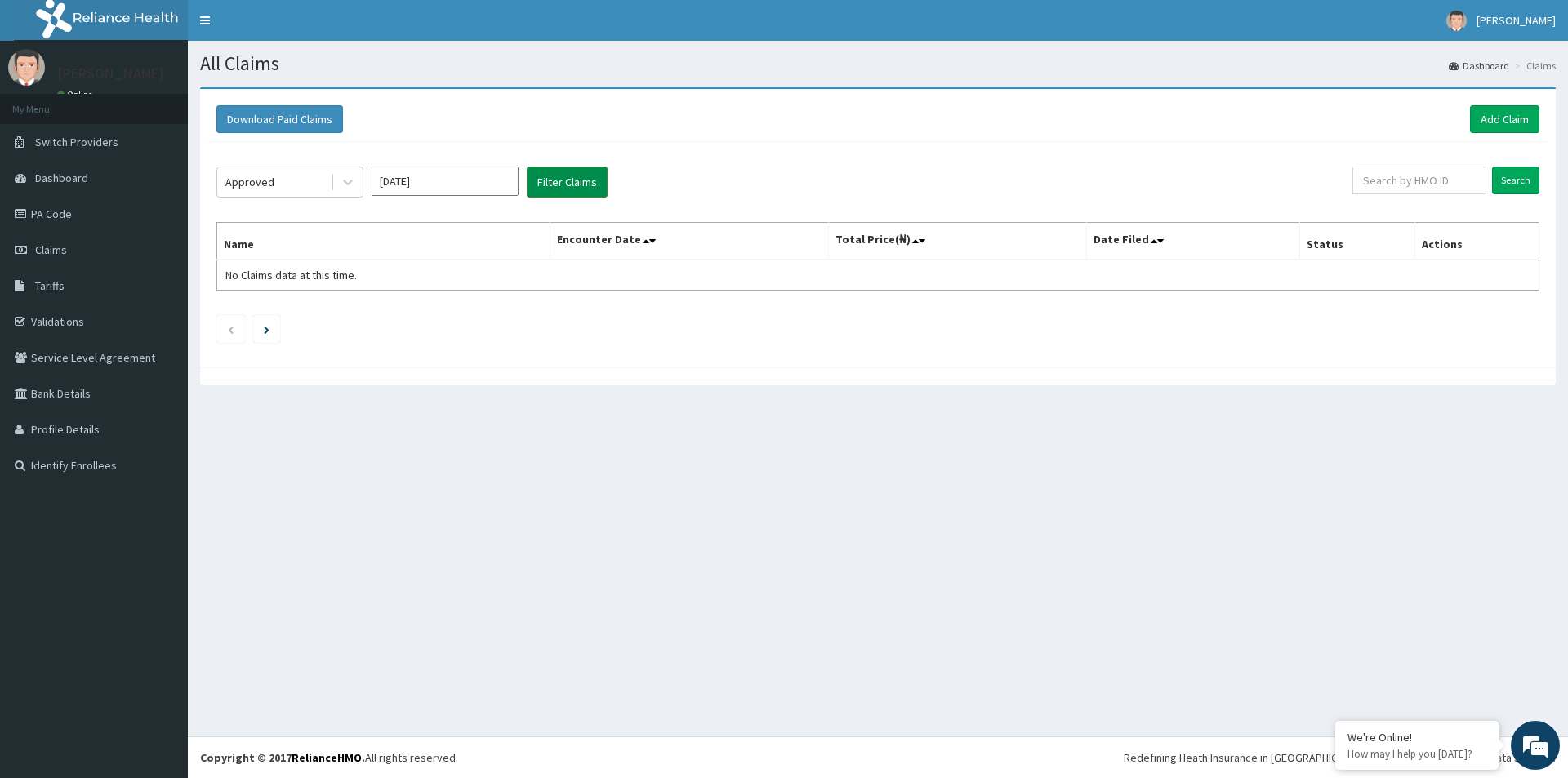
click at [582, 182] on button "Filter Claims" at bounding box center [567, 182] width 81 height 31
